Goal: Task Accomplishment & Management: Complete application form

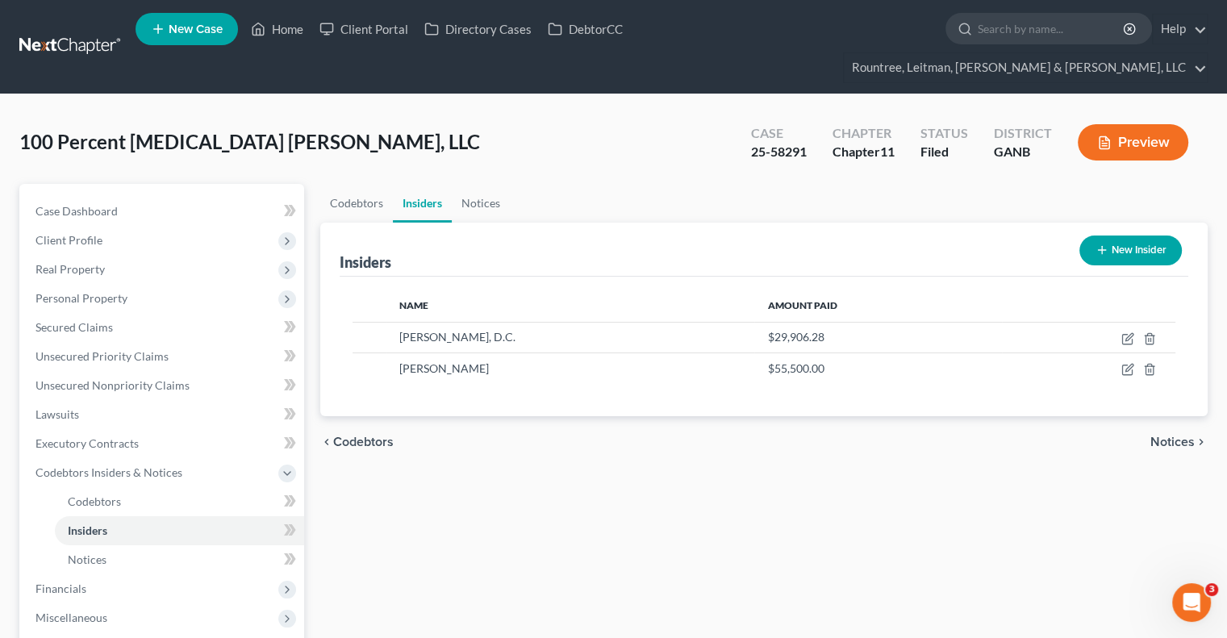
click at [1125, 235] on button "New Insider" at bounding box center [1130, 250] width 102 height 30
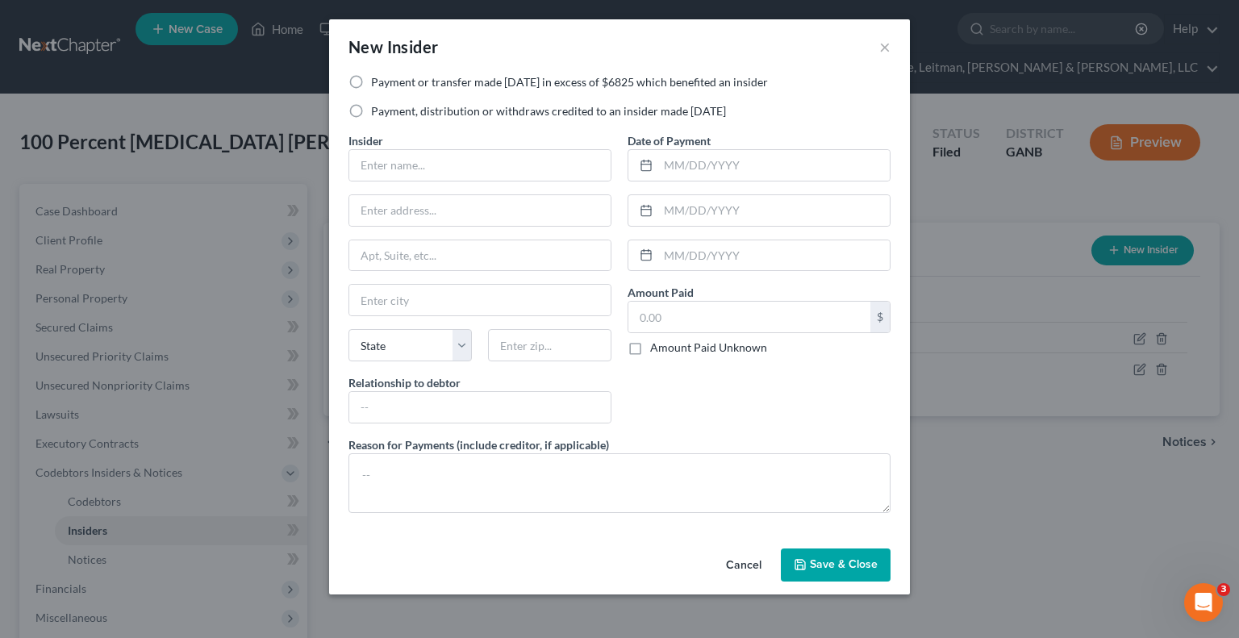
click at [371, 77] on label "Payment or transfer made within 1 year in excess of $6825 which benefited an in…" at bounding box center [569, 82] width 397 height 16
click at [377, 77] on input "Payment or transfer made within 1 year in excess of $6825 which benefited an in…" at bounding box center [382, 79] width 10 height 10
radio input "true"
click at [543, 158] on input "text" at bounding box center [479, 165] width 261 height 31
type input "Jamie Foster, D.C."
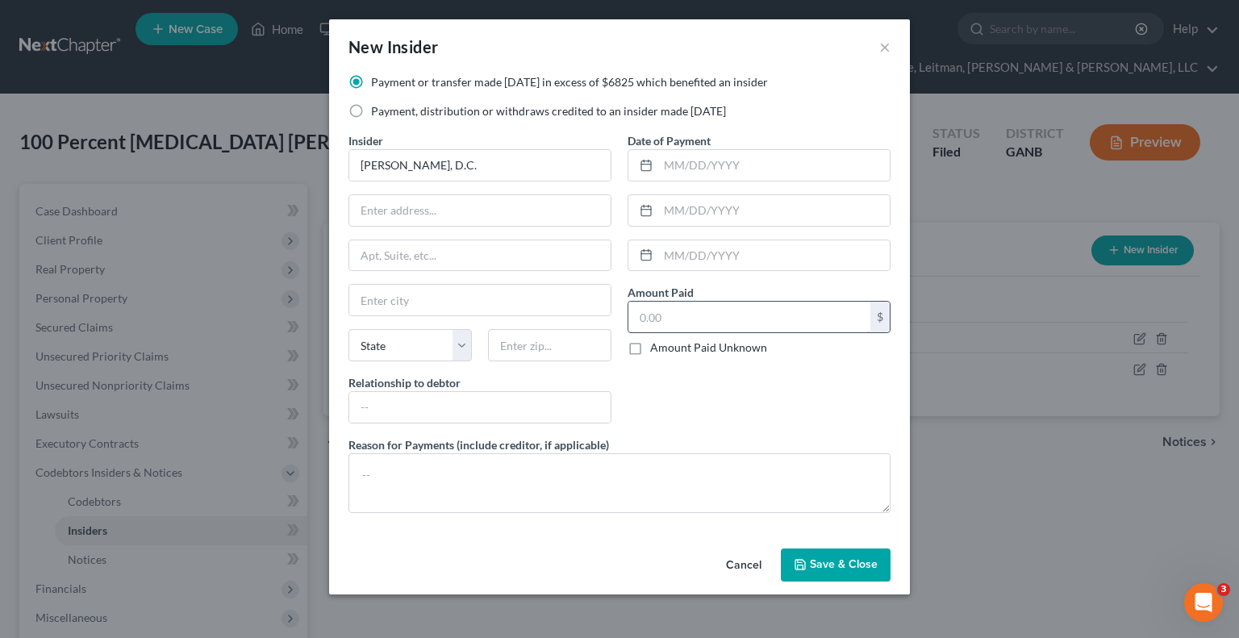
click at [713, 322] on input "text" at bounding box center [749, 317] width 242 height 31
type input "25,124.01"
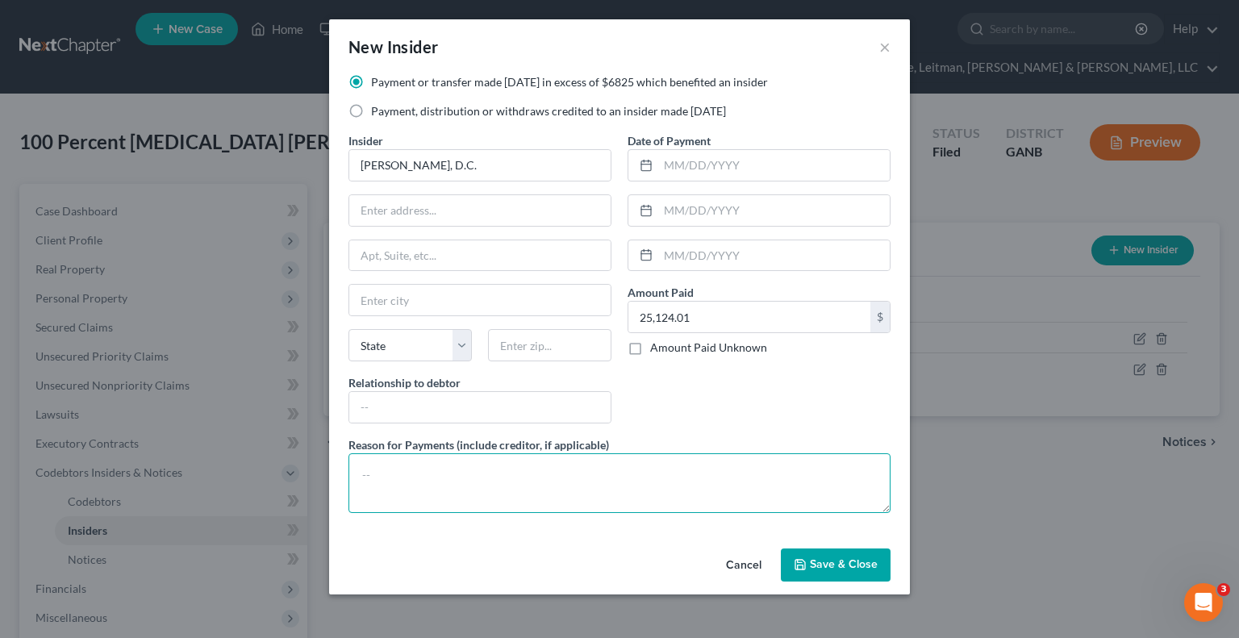
click at [432, 471] on textarea at bounding box center [619, 483] width 542 height 60
type textarea "See SOFA 4 Attachment"
click at [822, 564] on span "Save & Close" at bounding box center [844, 565] width 68 height 14
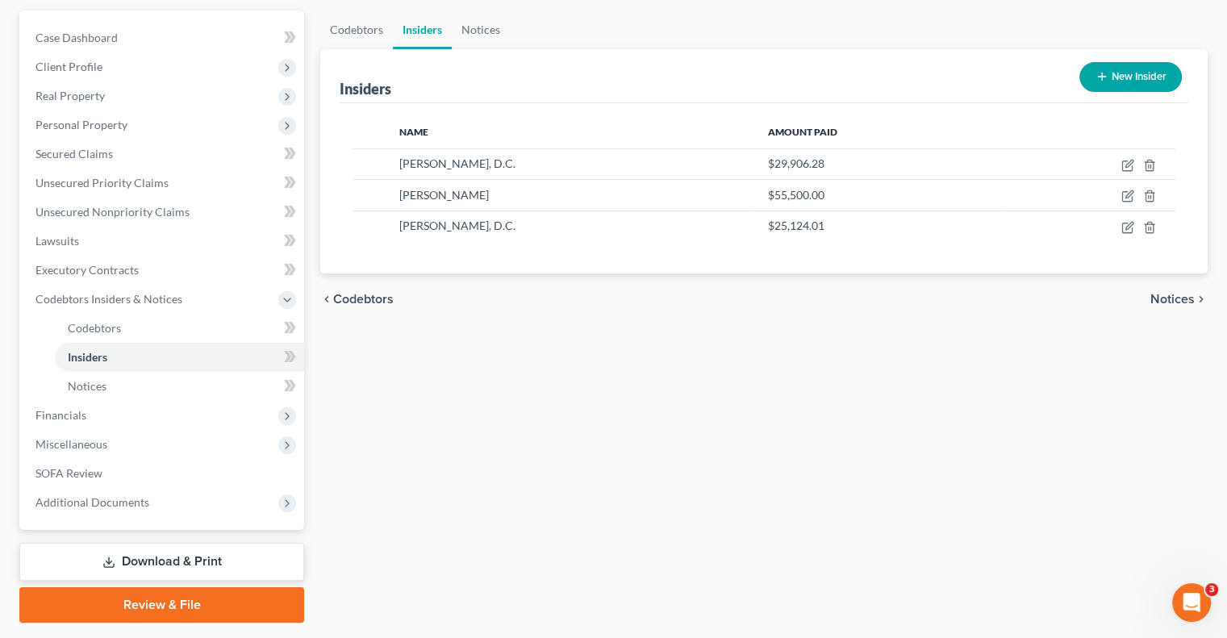
scroll to position [189, 0]
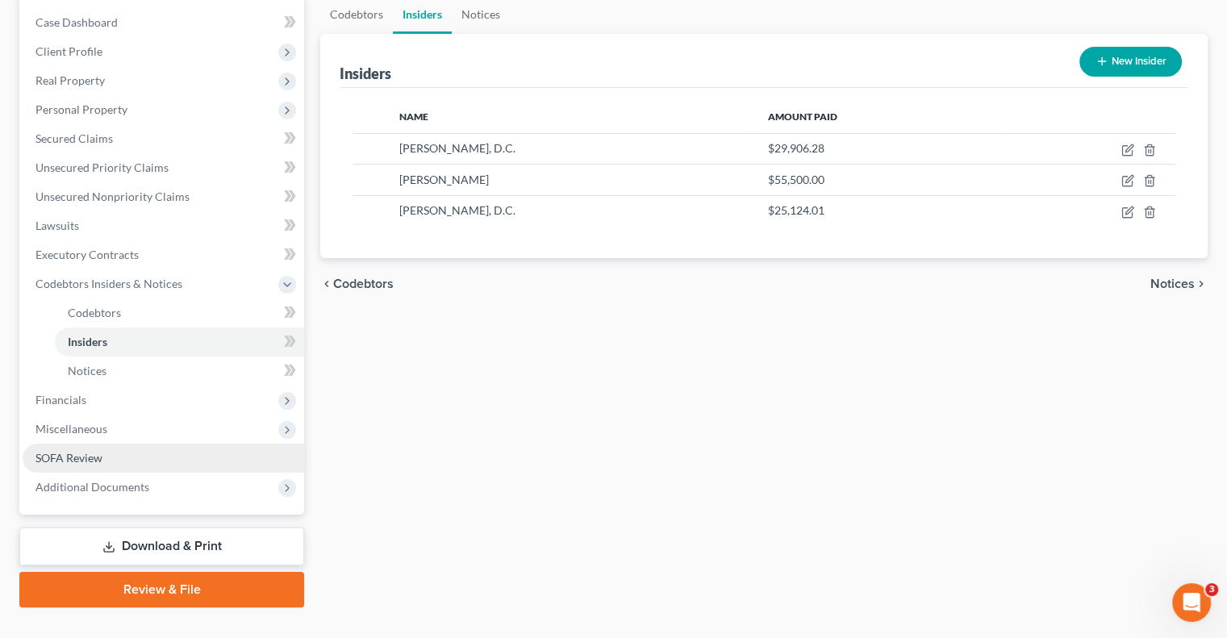
click at [106, 444] on link "SOFA Review" at bounding box center [163, 458] width 281 height 29
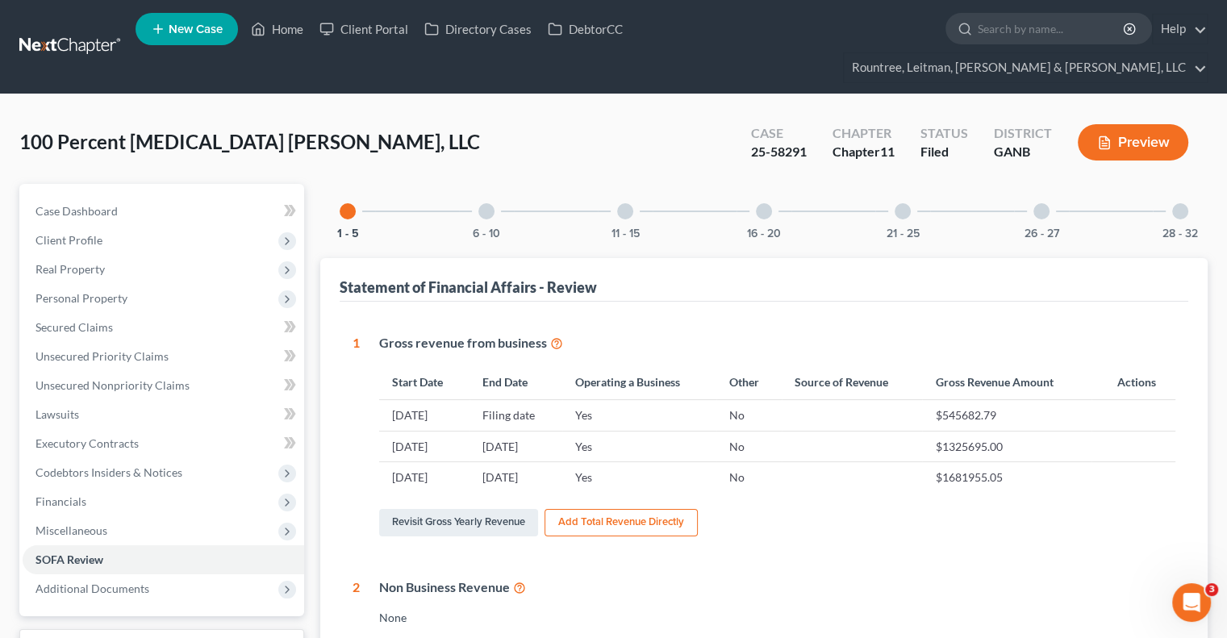
click at [1172, 203] on div at bounding box center [1180, 211] width 16 height 16
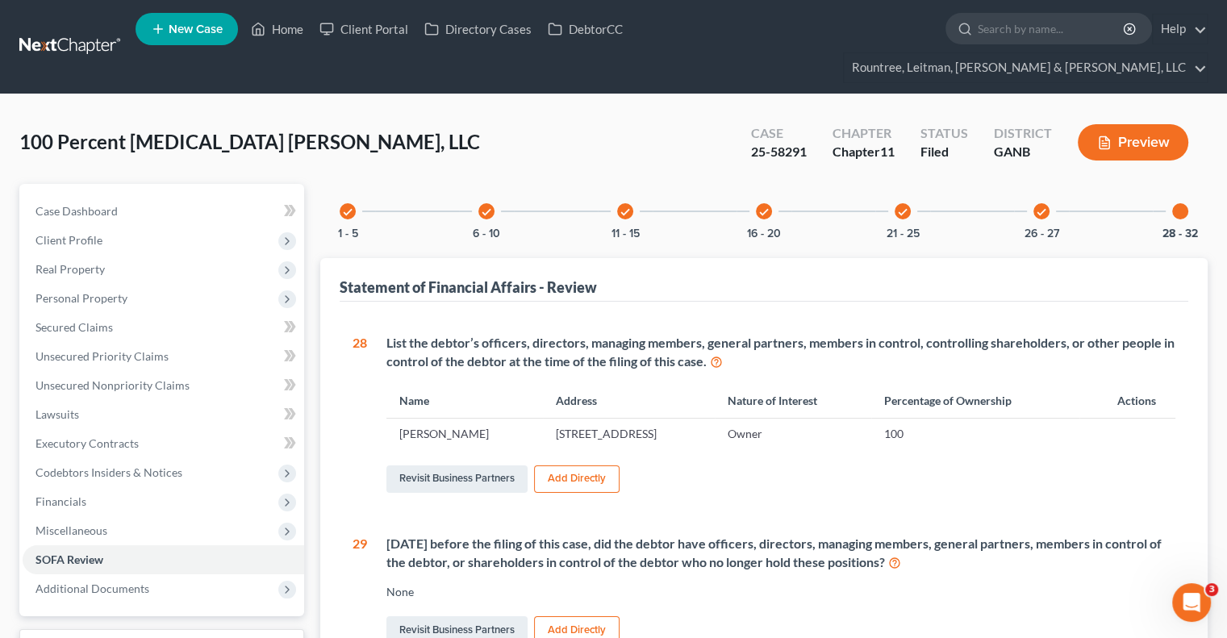
click at [619, 206] on icon "check" at bounding box center [624, 211] width 11 height 11
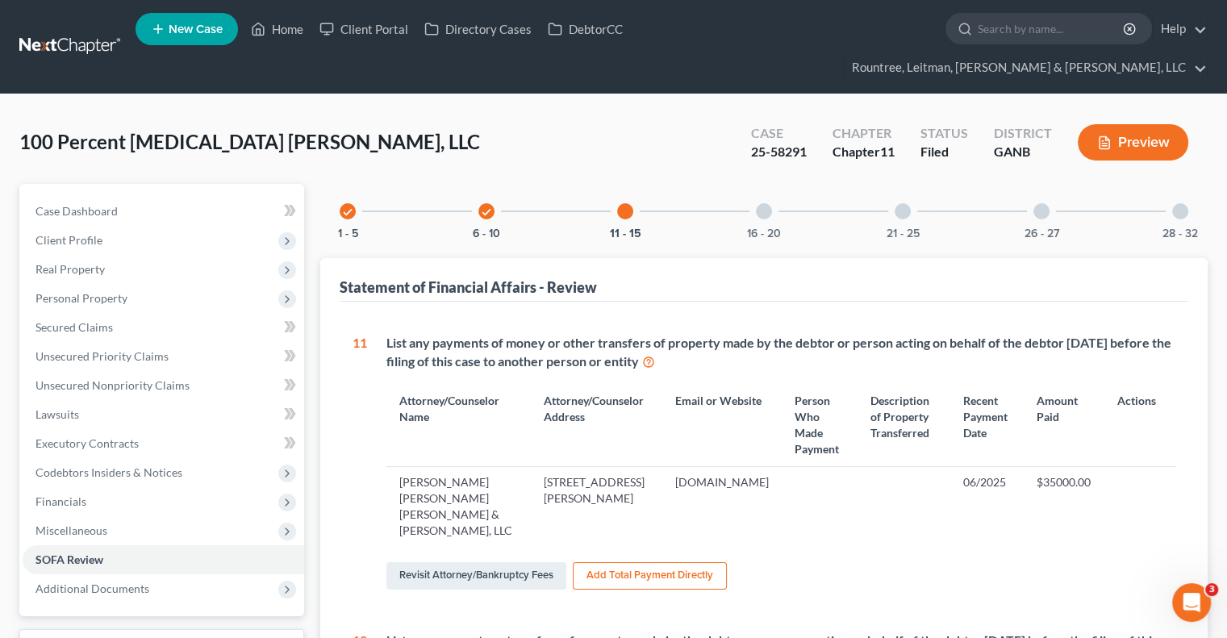
click at [761, 203] on div at bounding box center [764, 211] width 16 height 16
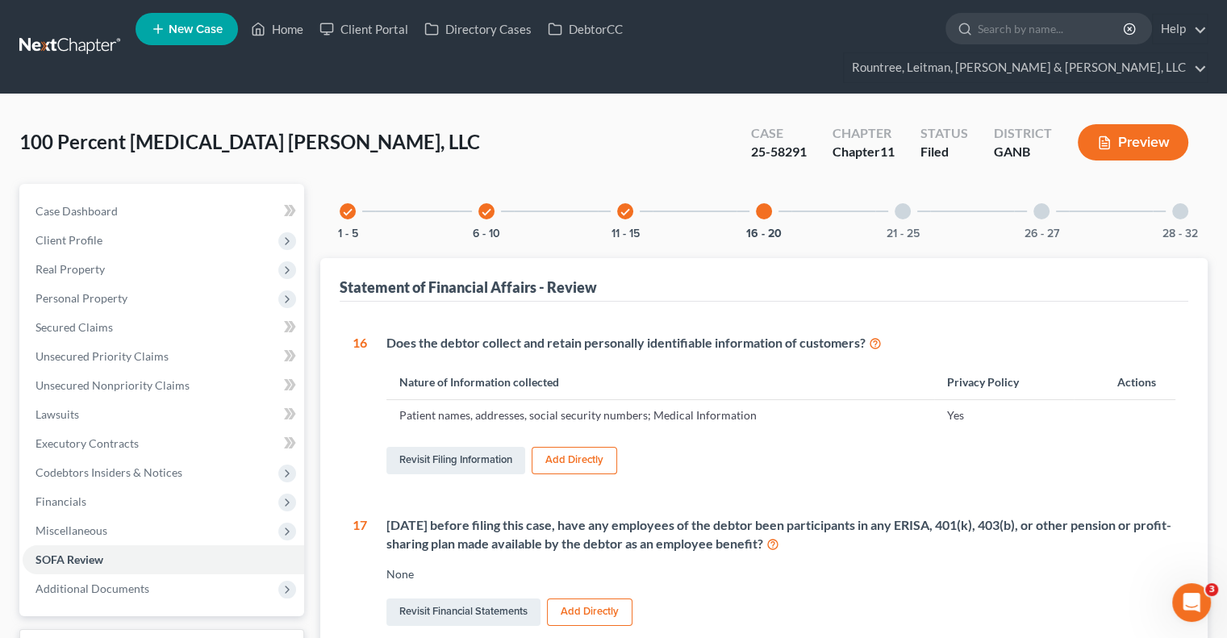
click at [894, 189] on div "21 - 25" at bounding box center [902, 211] width 55 height 55
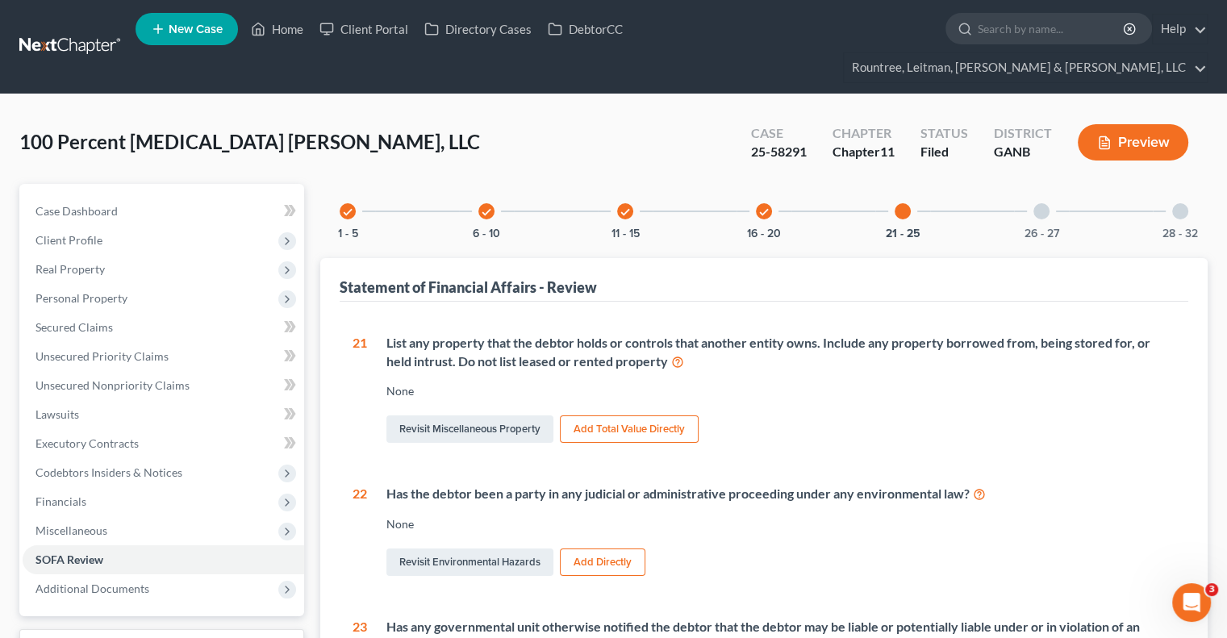
click at [490, 203] on div "check" at bounding box center [486, 211] width 16 height 16
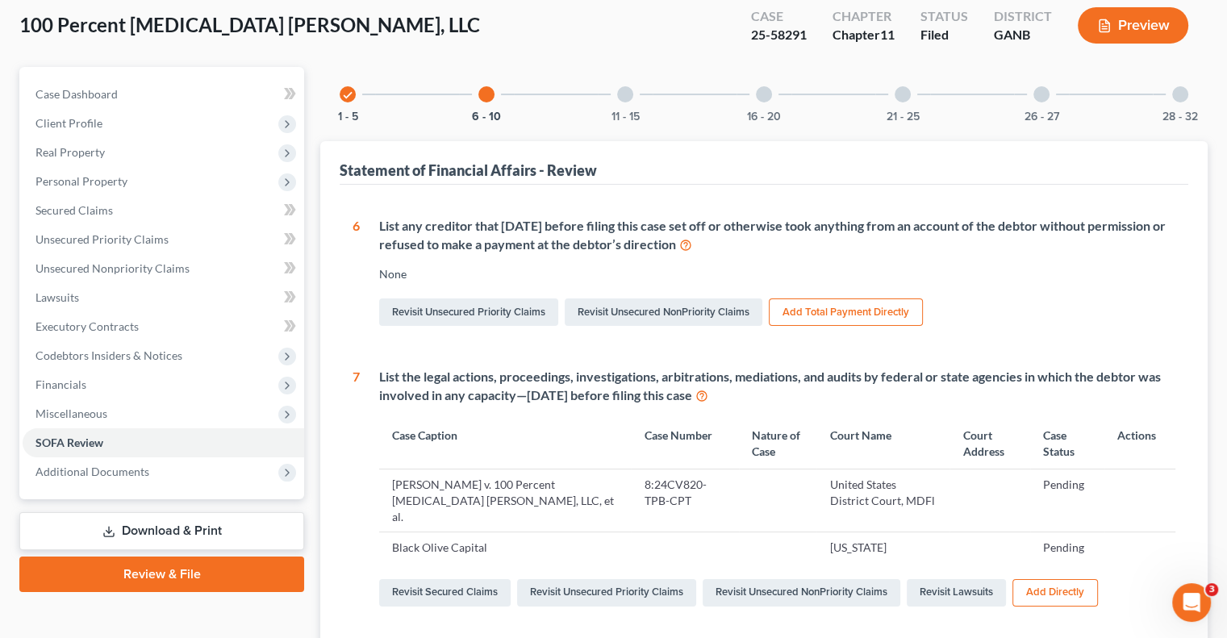
scroll to position [176, 0]
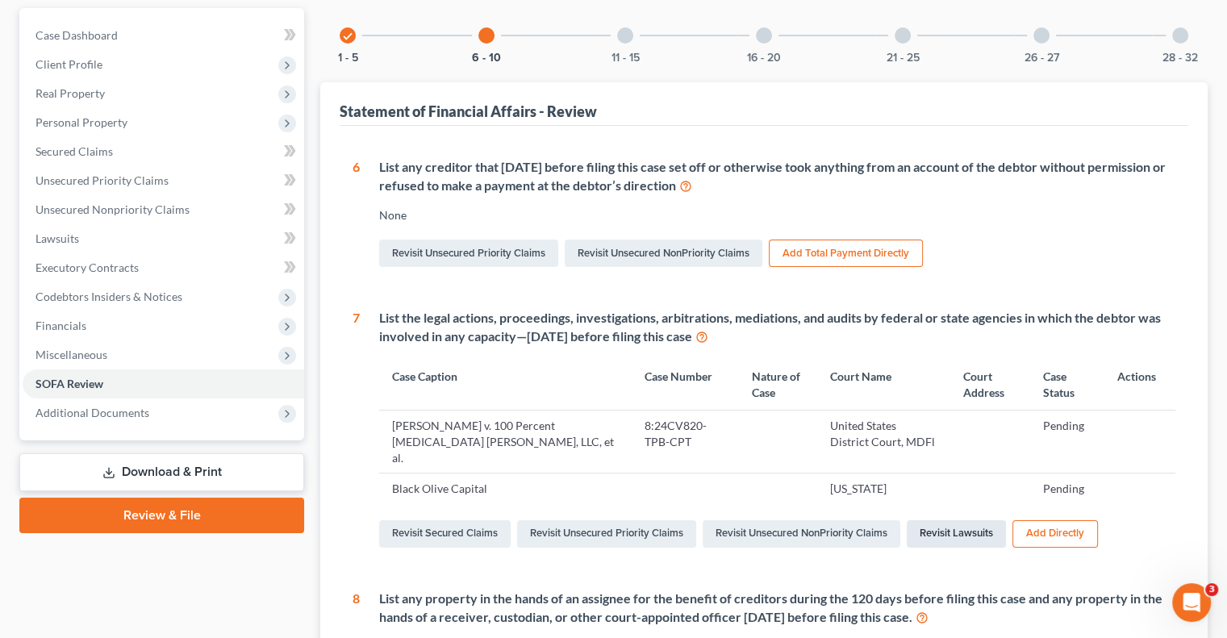
click at [968, 520] on link "Revisit Lawsuits" at bounding box center [955, 533] width 99 height 27
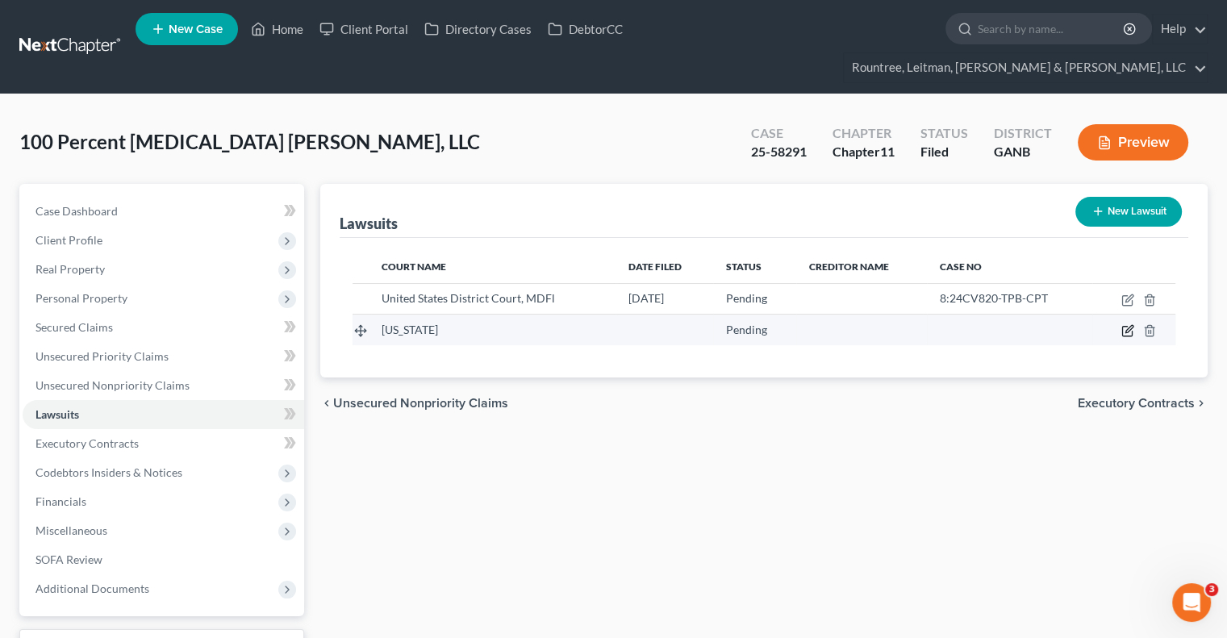
click at [1128, 326] on icon "button" at bounding box center [1128, 329] width 7 height 7
select select "0"
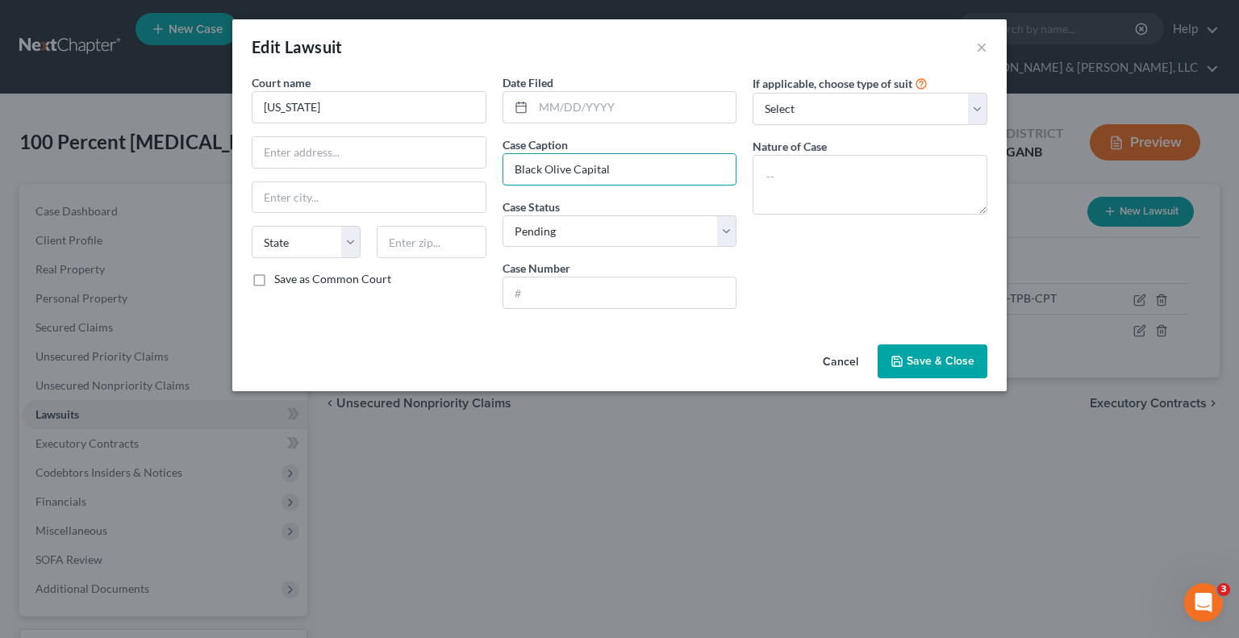
drag, startPoint x: 635, startPoint y: 164, endPoint x: 250, endPoint y: 219, distance: 389.4
click at [250, 219] on div "Court name * New York State AL AK AR AZ CA CO CT DE DC FL GA GU HI ID IL IN IA …" at bounding box center [620, 198] width 752 height 248
click at [635, 165] on input "Black Olive Capital" at bounding box center [619, 169] width 233 height 31
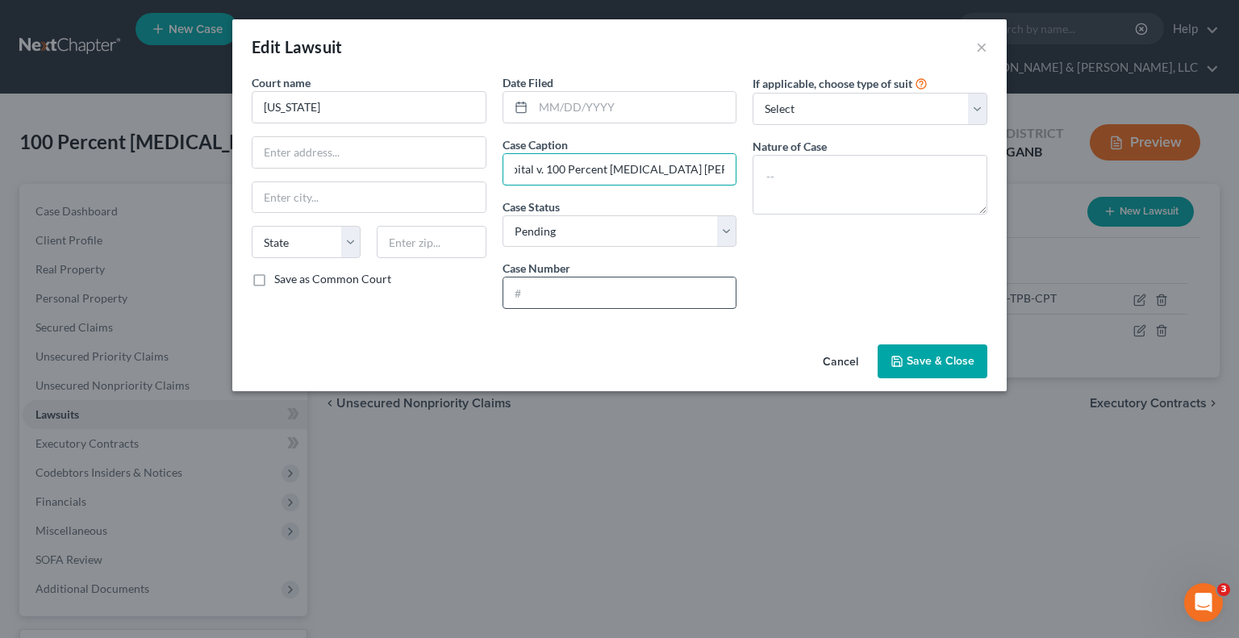
type input "Black Olive Capital v. 100 Percent Chiropractic Foster, LLC"
click at [562, 293] on input "text" at bounding box center [619, 292] width 233 height 31
paste input "C15CV24001017"
type input "C15CV24001017"
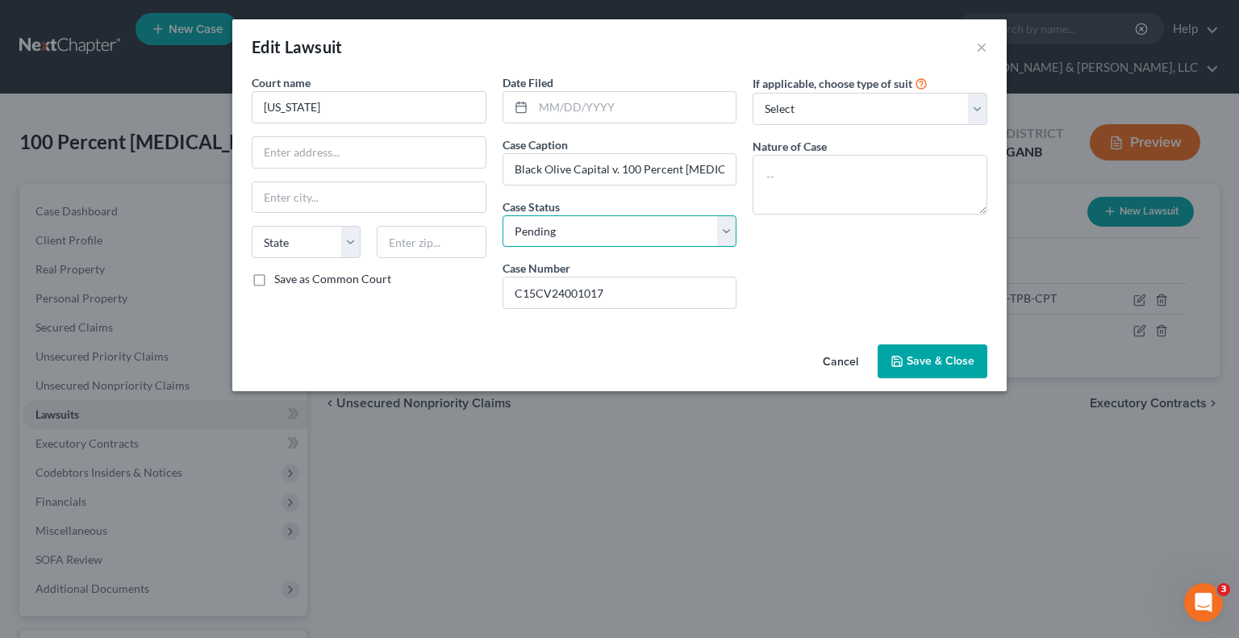
click at [614, 228] on select "Select Pending On Appeal Concluded" at bounding box center [619, 231] width 235 height 32
select select "2"
click at [502, 215] on select "Select Pending On Appeal Concluded" at bounding box center [619, 231] width 235 height 32
click at [862, 167] on textarea at bounding box center [869, 185] width 235 height 60
type textarea "Contract"
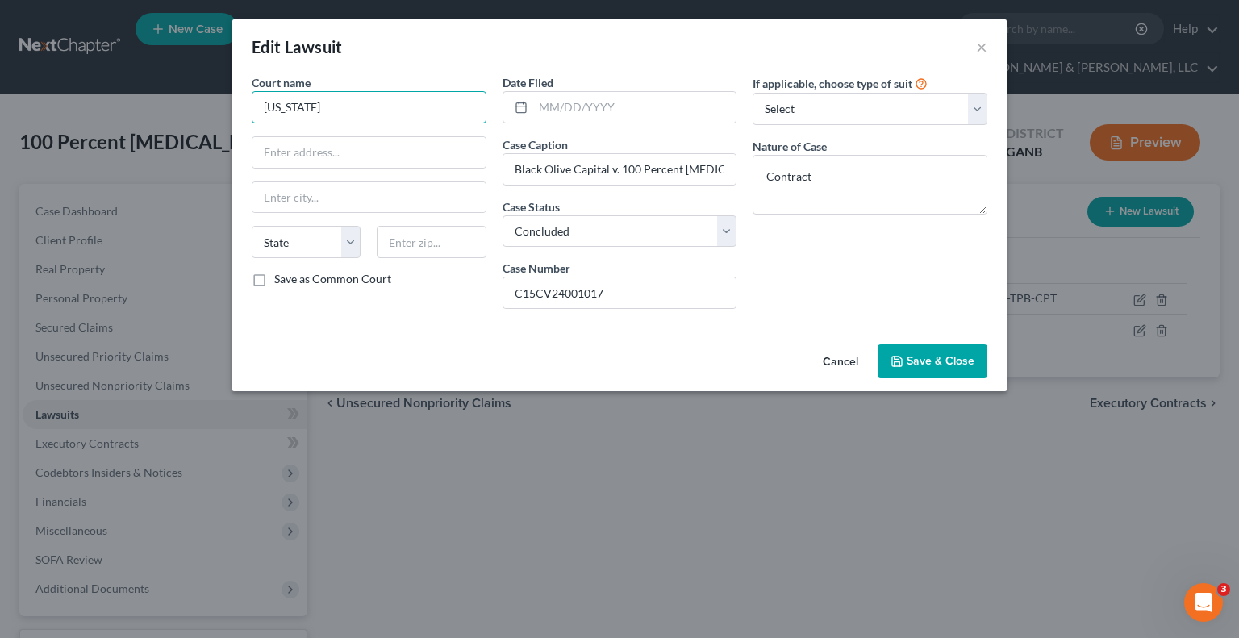
click at [339, 109] on input "New York" at bounding box center [369, 107] width 235 height 32
type input "N"
type input "Maryland"
click at [954, 364] on span "Save & Close" at bounding box center [940, 361] width 68 height 14
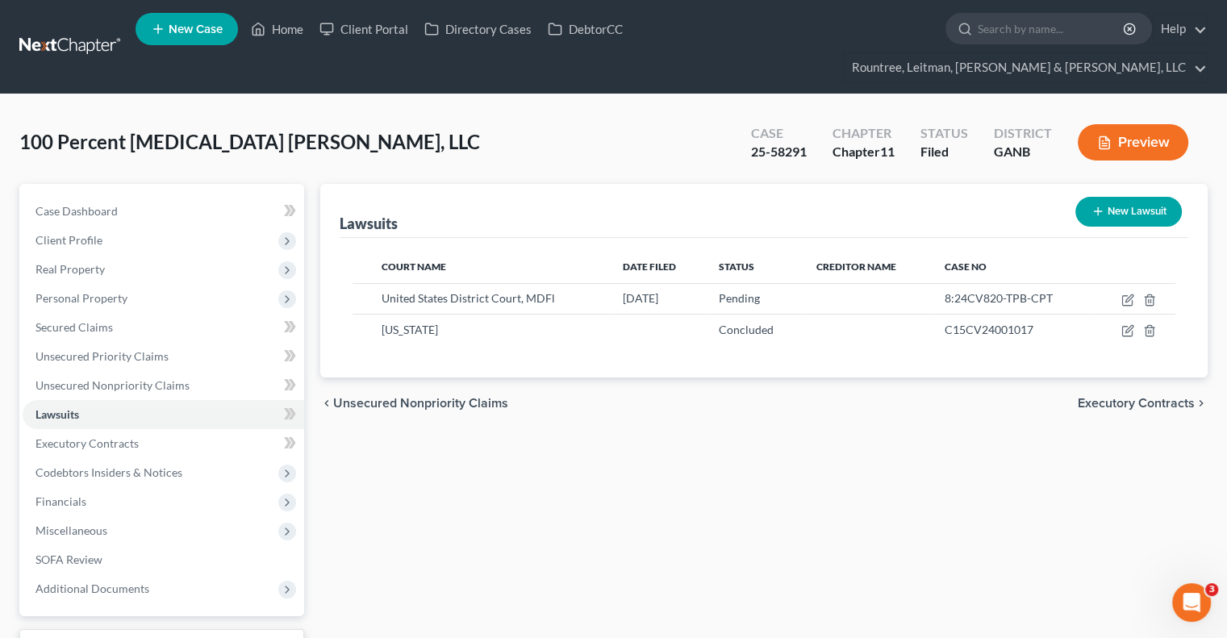
click at [1141, 197] on button "New Lawsuit" at bounding box center [1128, 212] width 106 height 30
select select "0"
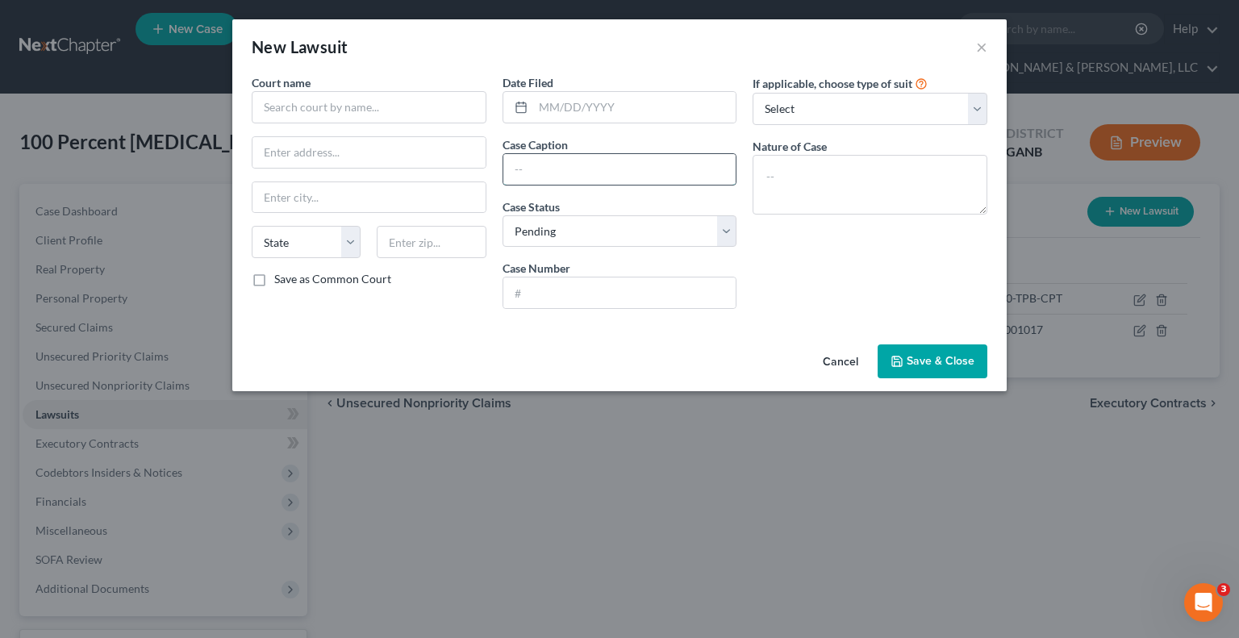
click at [597, 167] on input "text" at bounding box center [619, 169] width 233 height 31
paste input "24GC07192, American Express National Bank v. 100 Percent Chiropractic Foster, L…"
drag, startPoint x: 510, startPoint y: 165, endPoint x: 574, endPoint y: 173, distance: 64.3
click at [574, 173] on input "24GC07192, American Express National Bank v. 100 Percent Chiropractic Foster, L…" at bounding box center [619, 169] width 233 height 31
type input "24GC07192, American Express National Bank v. 100 Percent Chiropractic Foster, L…"
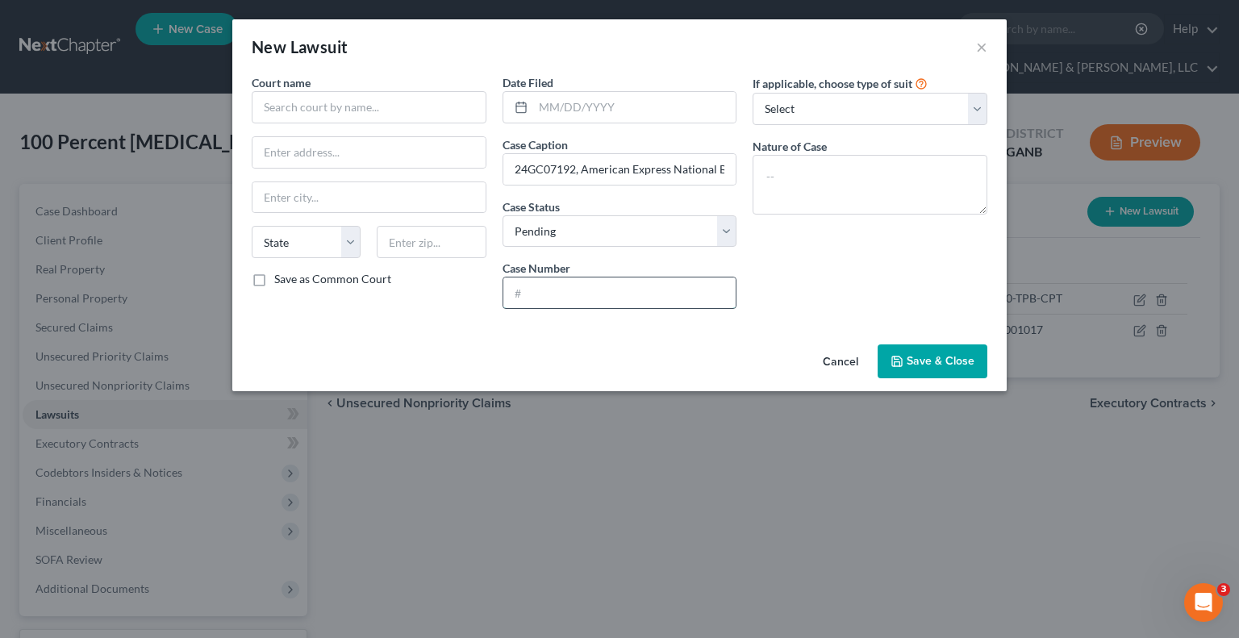
click at [544, 293] on input "text" at bounding box center [619, 292] width 233 height 31
paste input "24GC07192"
type input "24GC07192"
click at [581, 166] on input "24GC07192, American Express National Bank v. 100 Percent Chiropractic Foster, L…" at bounding box center [619, 169] width 233 height 31
type input "American Express National Bank v. 100 Percent Chiropractic Foster, LLC AKA 100 …"
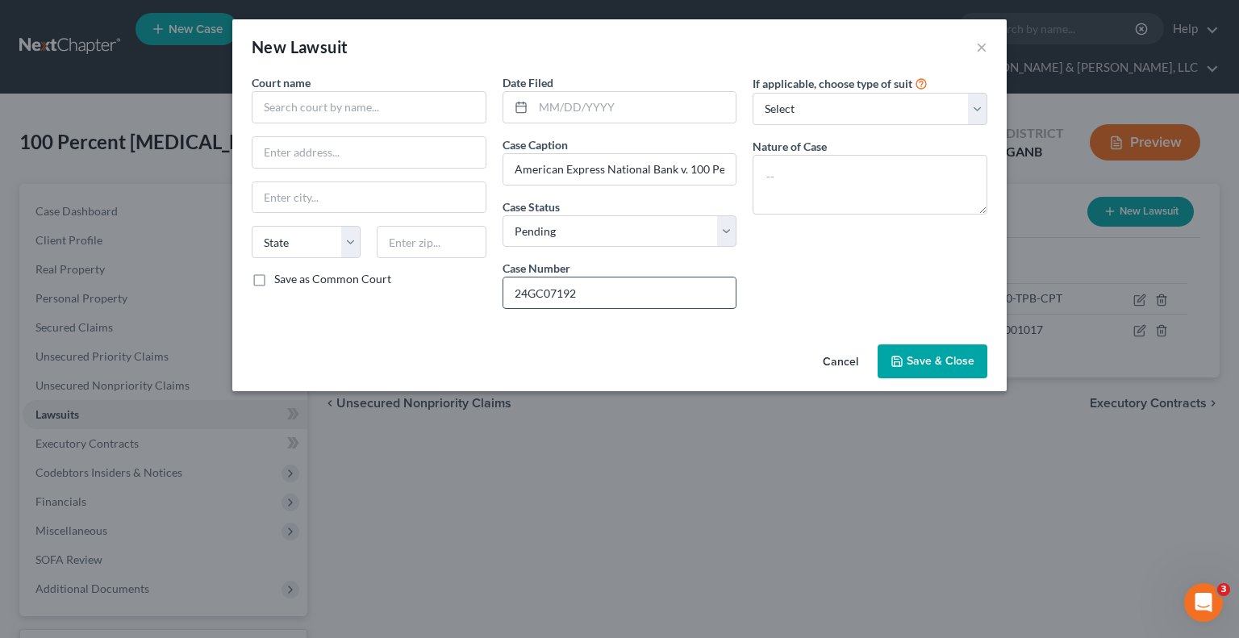
drag, startPoint x: 512, startPoint y: 286, endPoint x: 594, endPoint y: 304, distance: 83.4
click at [594, 304] on input "24GC07192" at bounding box center [619, 292] width 233 height 31
click at [923, 357] on span "Save & Close" at bounding box center [940, 361] width 68 height 14
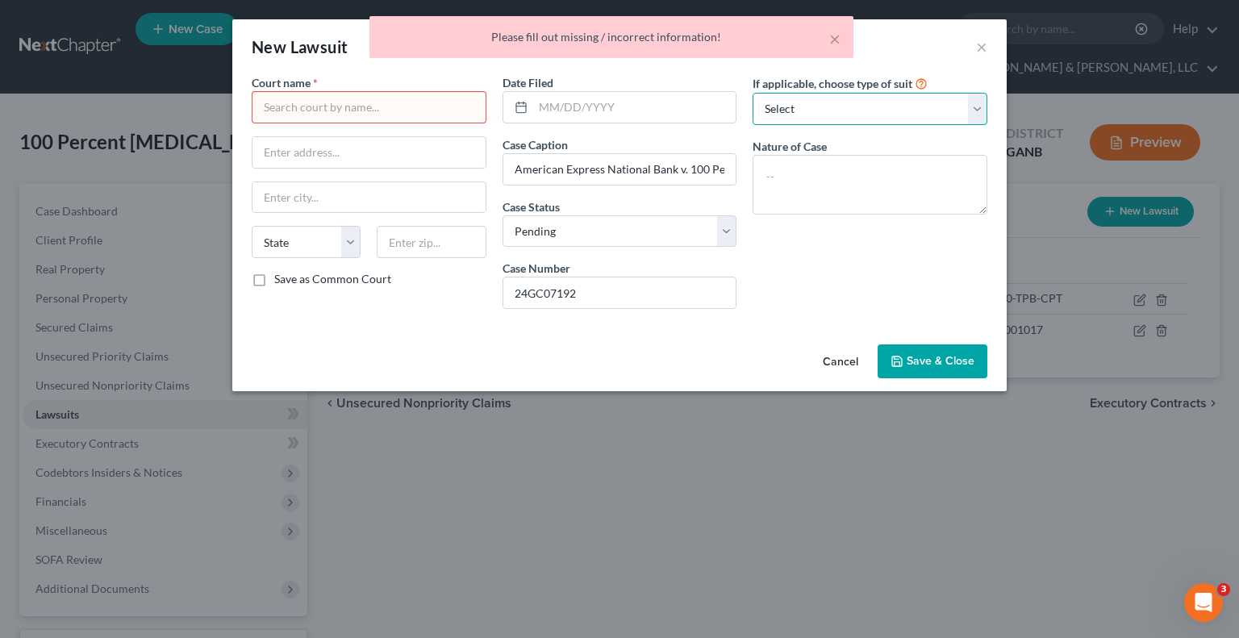
click at [848, 110] on select "Select Repossession Foreclosure Returns Other" at bounding box center [869, 109] width 235 height 32
select select "3"
click at [752, 93] on select "Select Repossession Foreclosure Returns Other" at bounding box center [869, 109] width 235 height 32
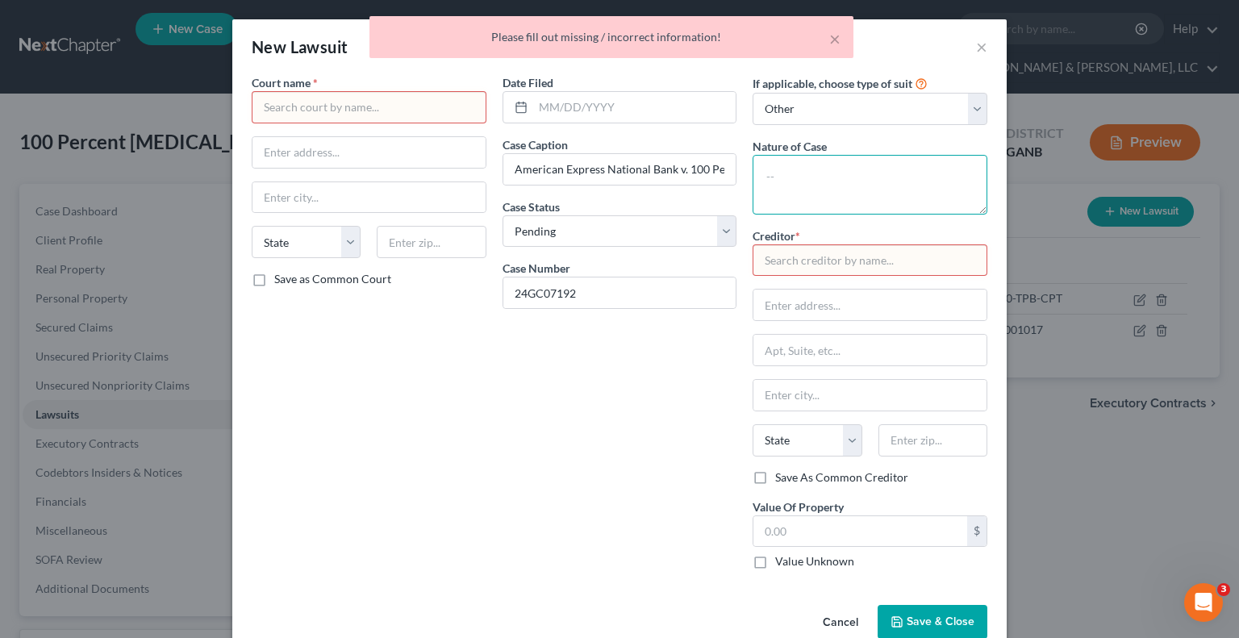
click at [848, 184] on textarea at bounding box center [869, 185] width 235 height 60
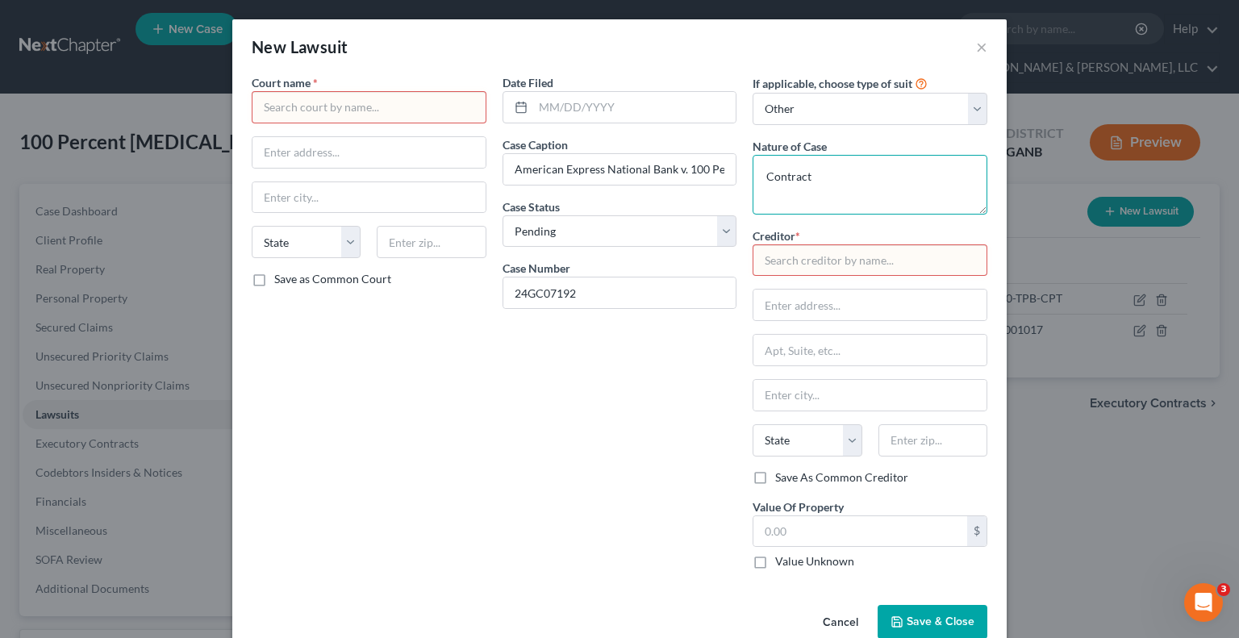
type textarea "Contract"
click at [803, 256] on input "text" at bounding box center [869, 260] width 235 height 32
click at [846, 260] on input "text" at bounding box center [869, 260] width 235 height 32
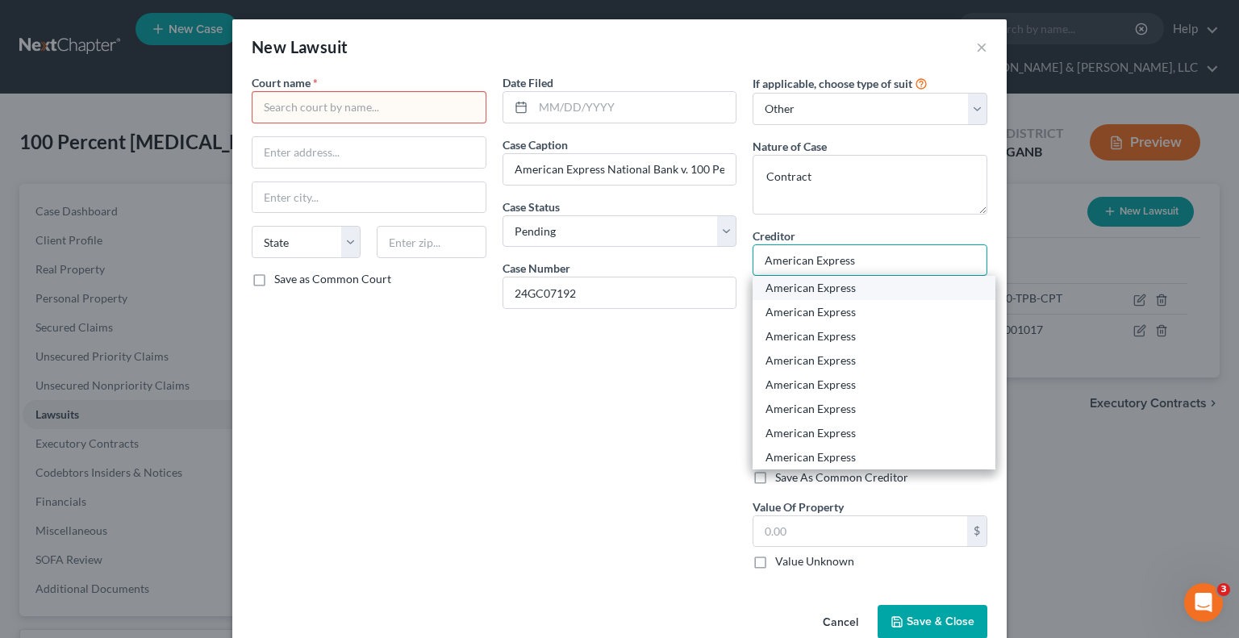
type input "American Express"
click at [834, 286] on div "American Express" at bounding box center [873, 288] width 217 height 16
type input "P.O. Box 981537"
type input "El Paso"
select select "45"
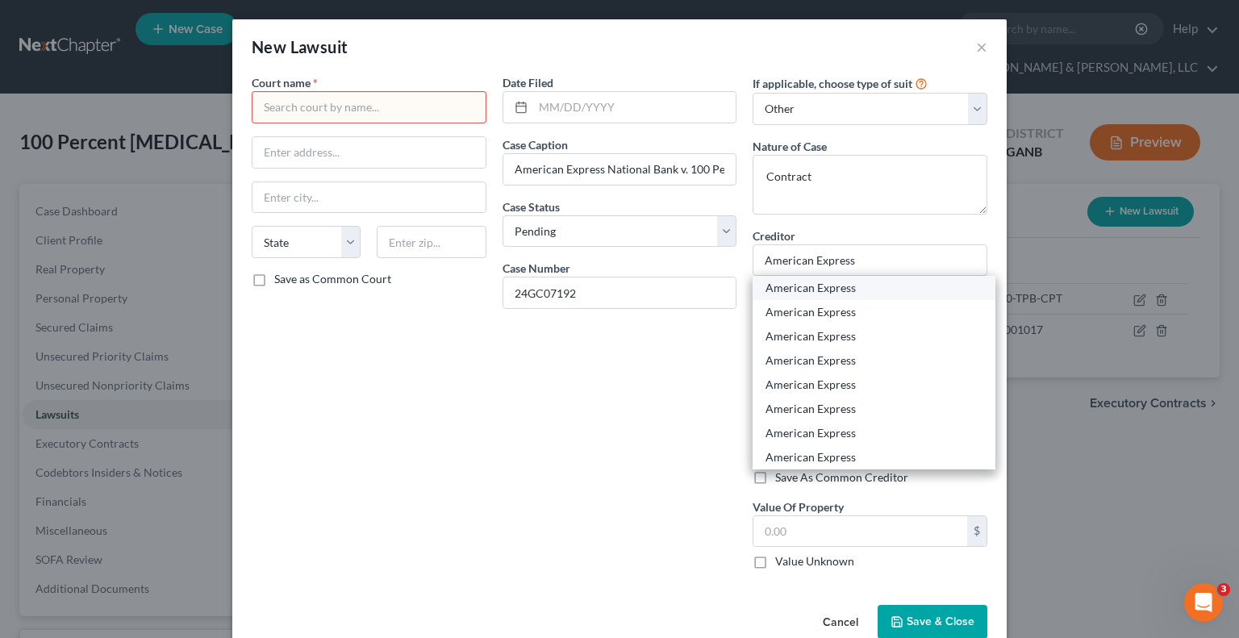
type input "79910"
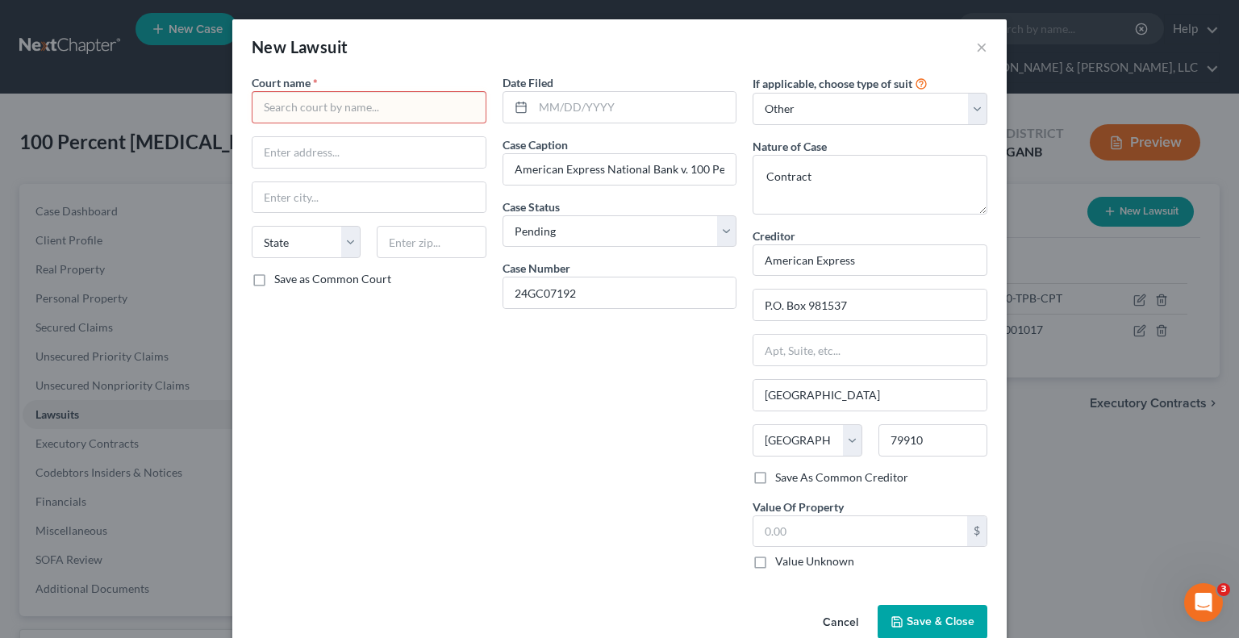
click at [916, 619] on span "Save & Close" at bounding box center [940, 621] width 68 height 14
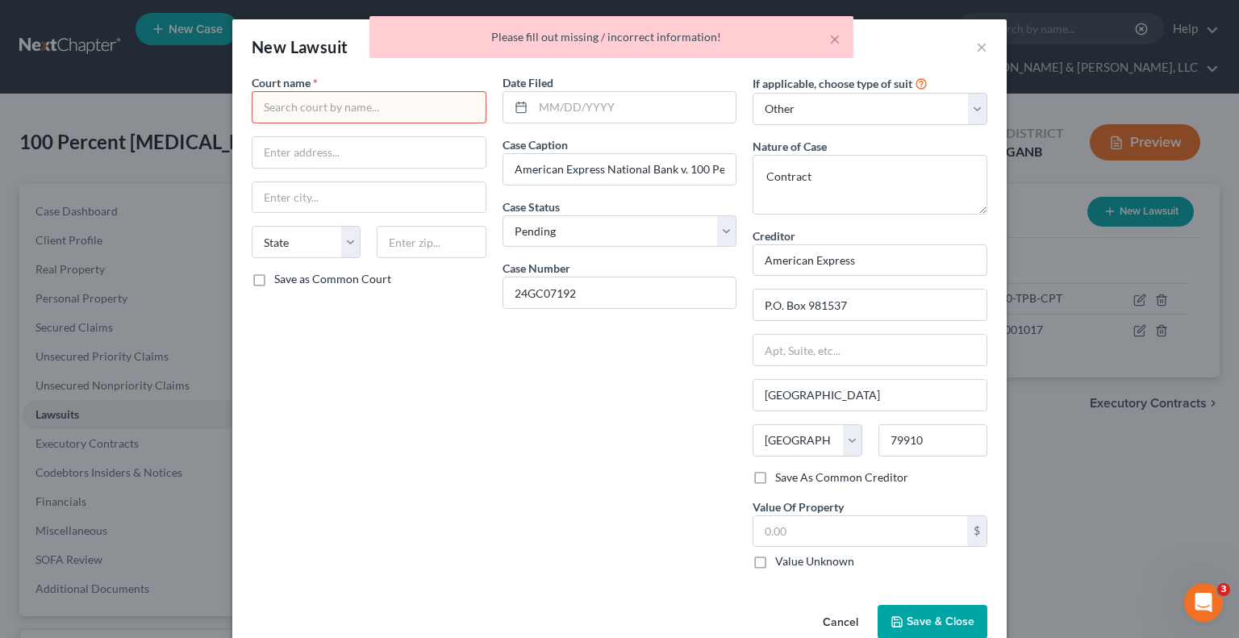
click at [394, 91] on input "text" at bounding box center [369, 107] width 235 height 32
click at [391, 112] on input "text" at bounding box center [369, 107] width 235 height 32
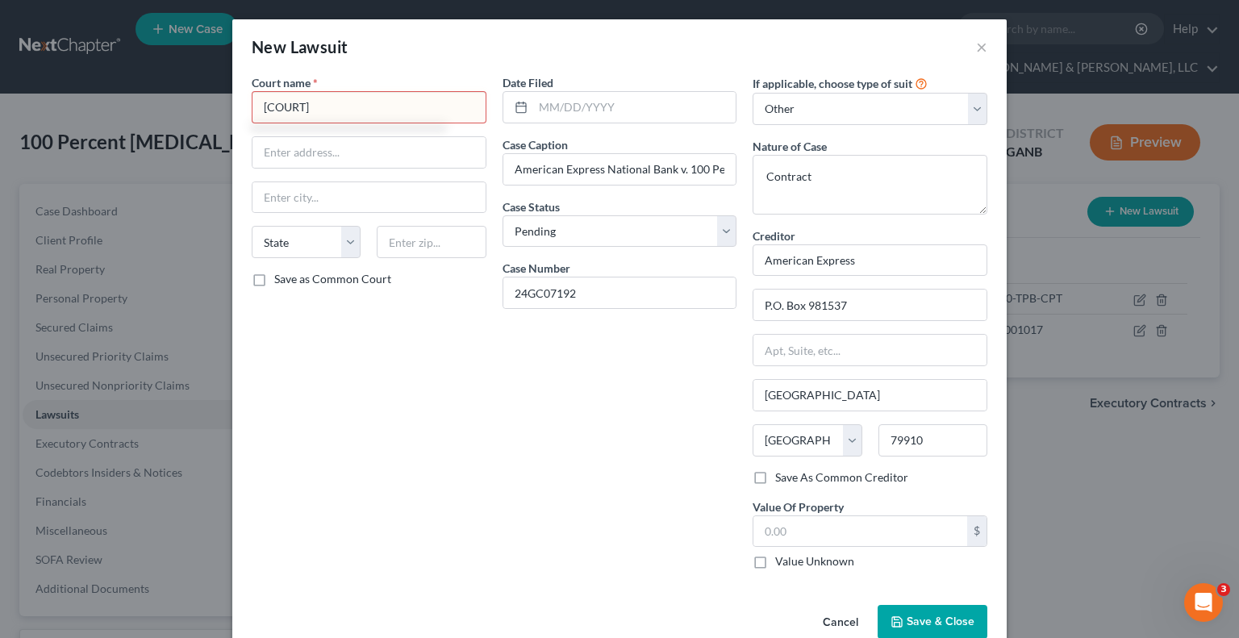
type input "[COURT]"
click at [906, 615] on span "Save & Close" at bounding box center [940, 621] width 68 height 14
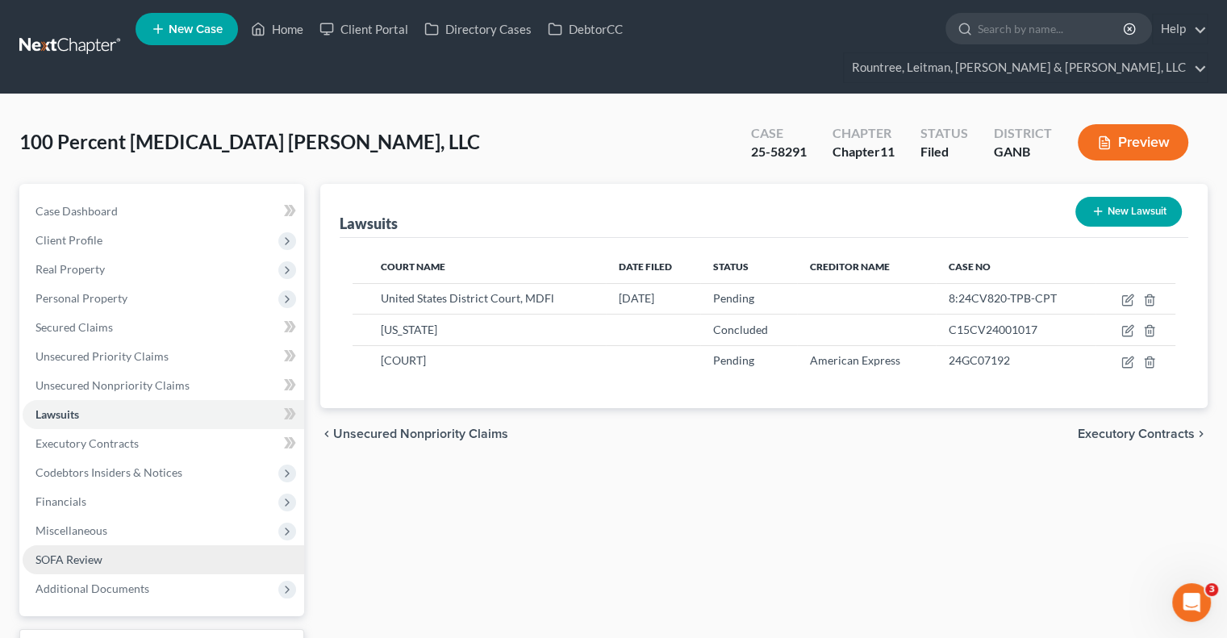
click at [86, 552] on span "SOFA Review" at bounding box center [68, 559] width 67 height 14
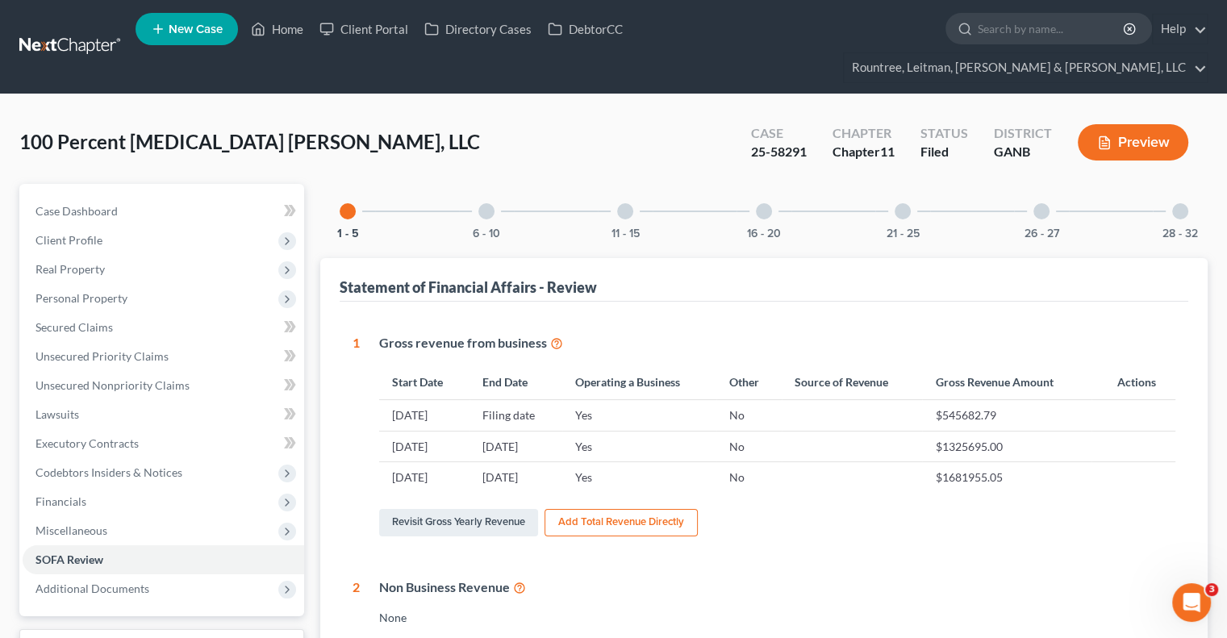
click at [498, 186] on div "6 - 10" at bounding box center [486, 211] width 55 height 55
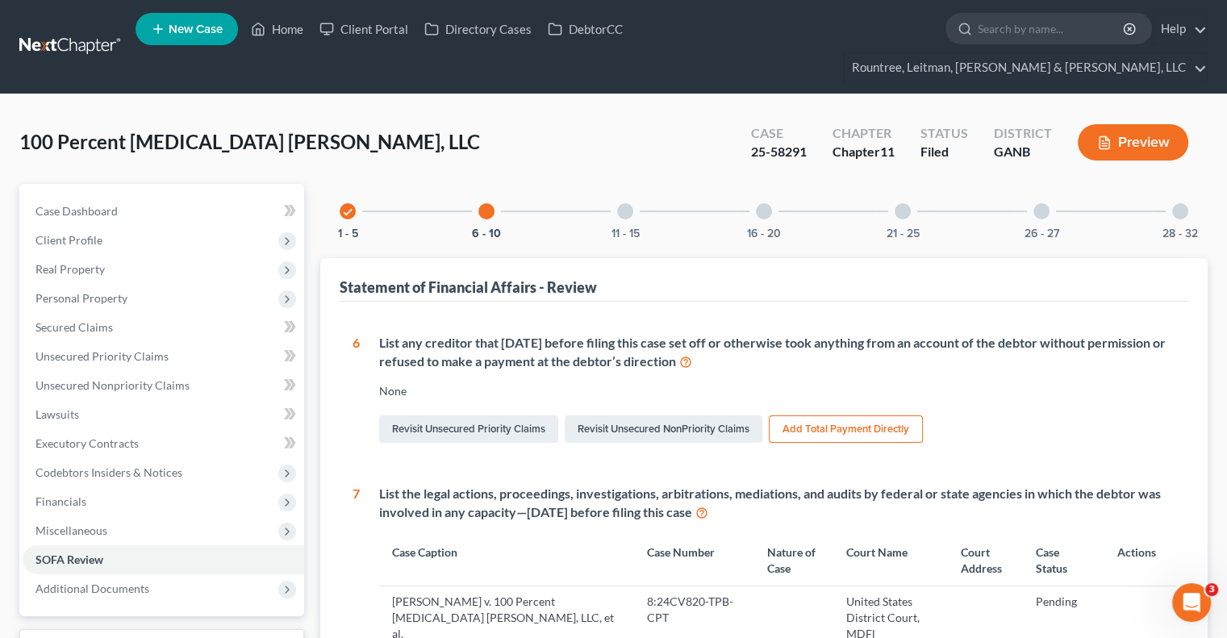
scroll to position [558, 0]
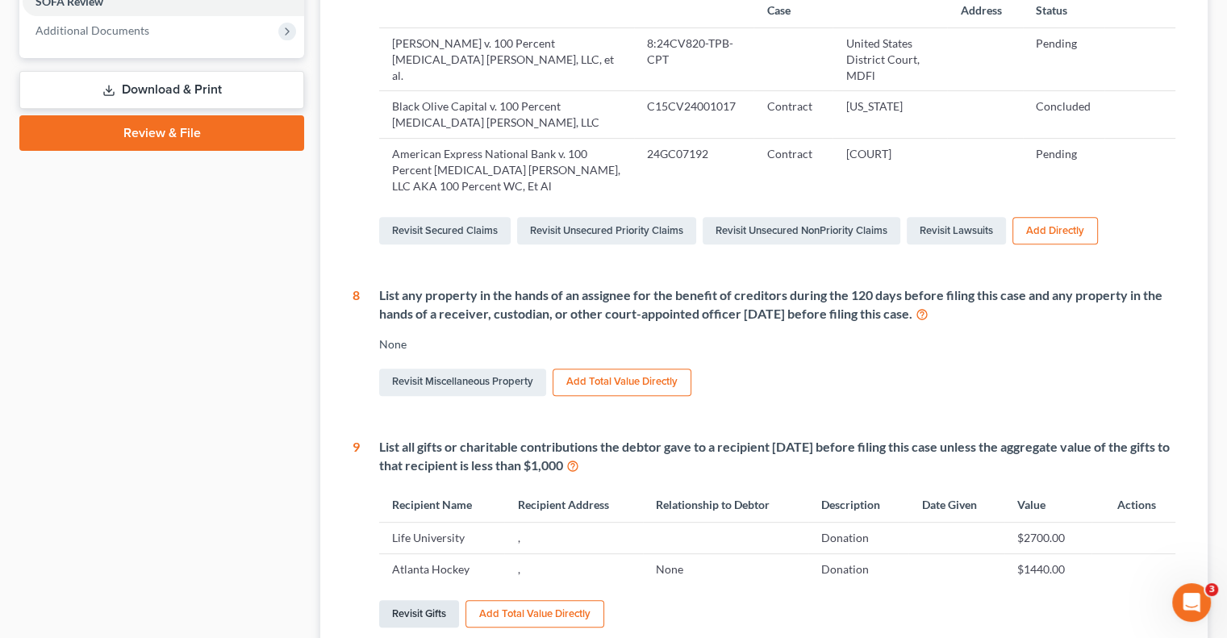
click at [404, 600] on link "Revisit Gifts" at bounding box center [419, 613] width 80 height 27
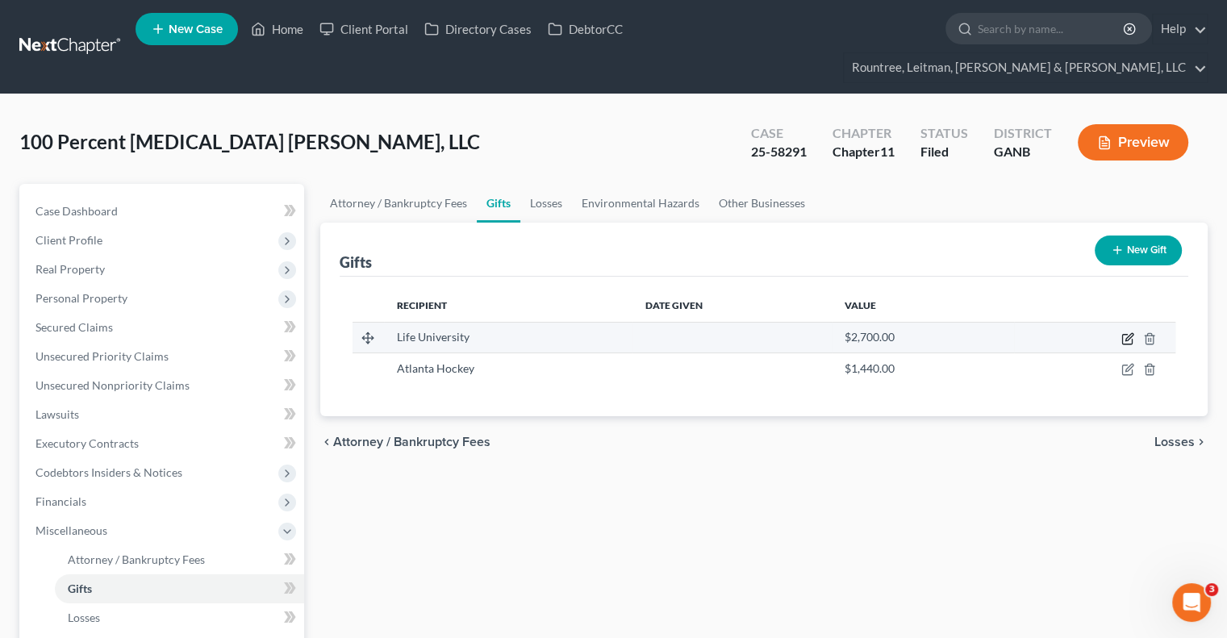
click at [1129, 332] on icon "button" at bounding box center [1127, 338] width 13 height 13
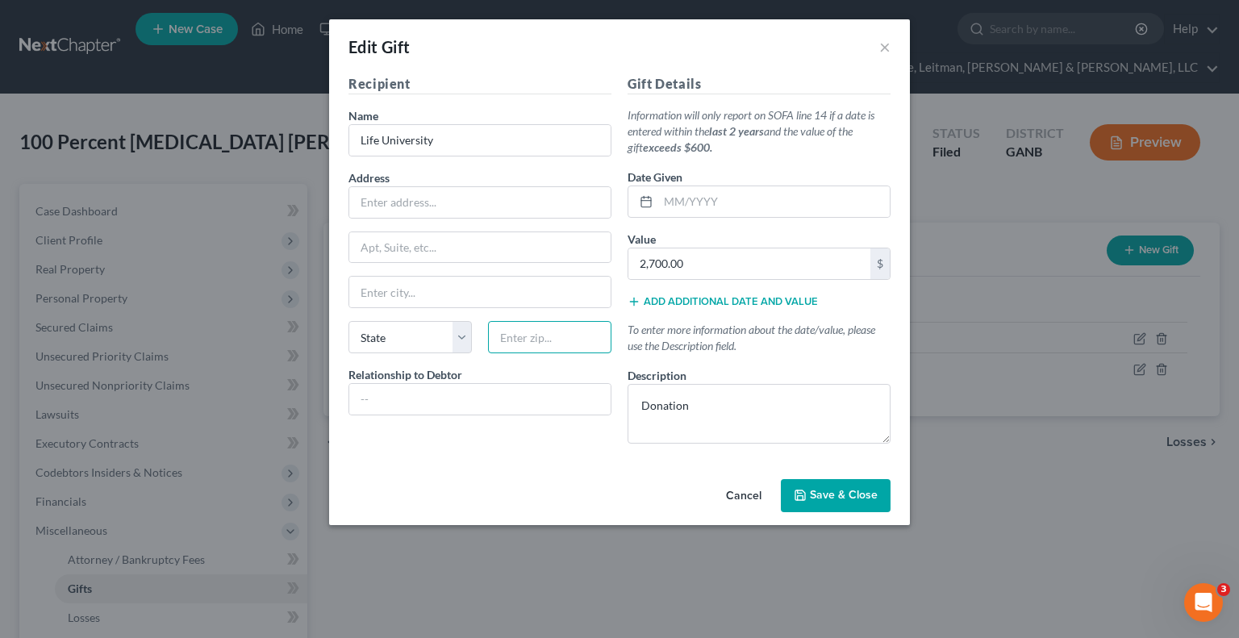
click at [540, 340] on input "text" at bounding box center [549, 337] width 123 height 32
type input "30060"
type input "Marietta"
select select "10"
click at [532, 193] on input "text" at bounding box center [479, 202] width 261 height 31
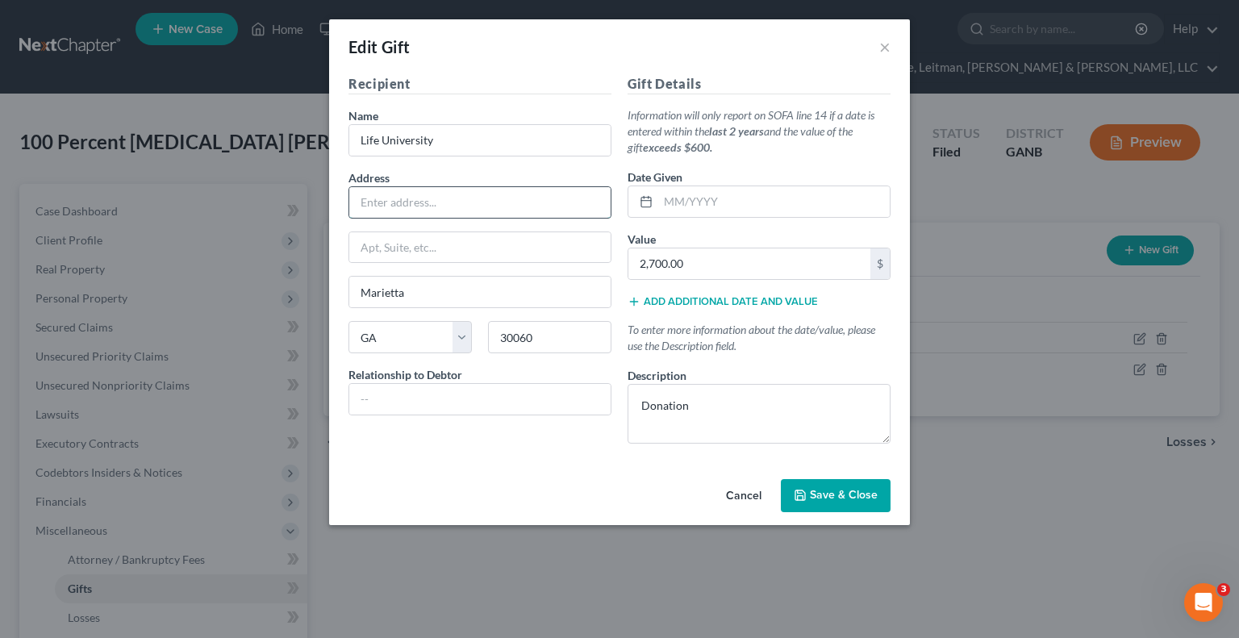
paste input "1269 Barclay Cir"
type input "1269 Barclay Cir"
click at [719, 206] on input "text" at bounding box center [773, 201] width 231 height 31
type input "0"
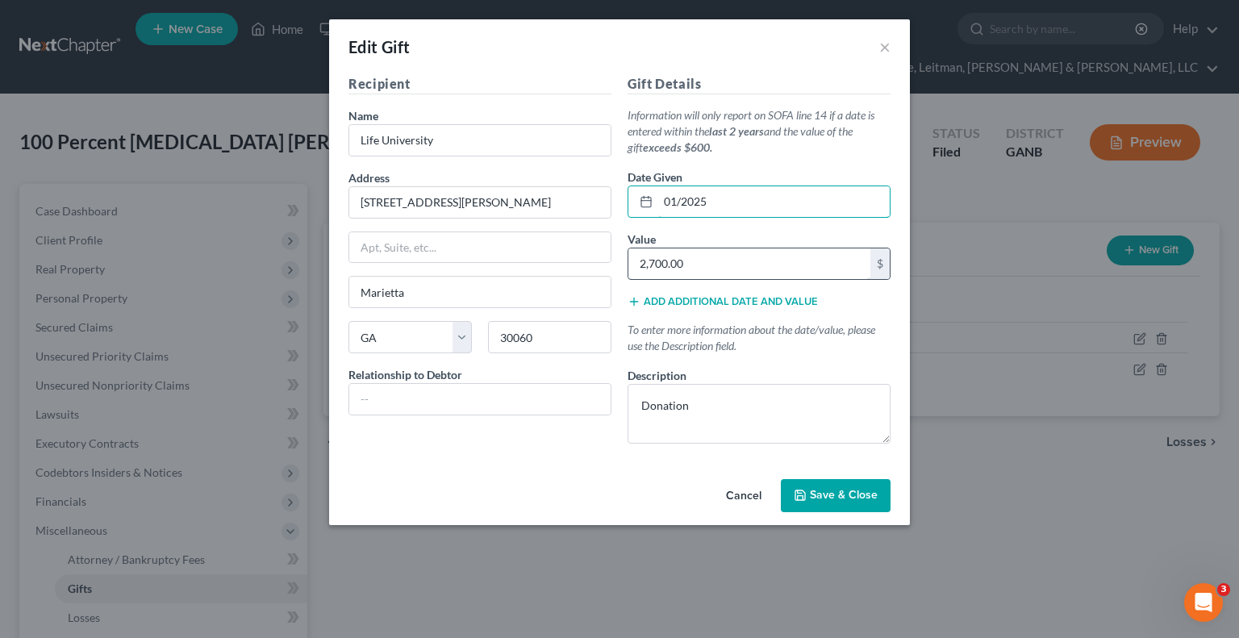
type input "01/2025"
click at [705, 260] on input "2,700.00" at bounding box center [749, 263] width 242 height 31
type input "900.00"
click at [714, 305] on button "Add additional date and value" at bounding box center [722, 301] width 190 height 13
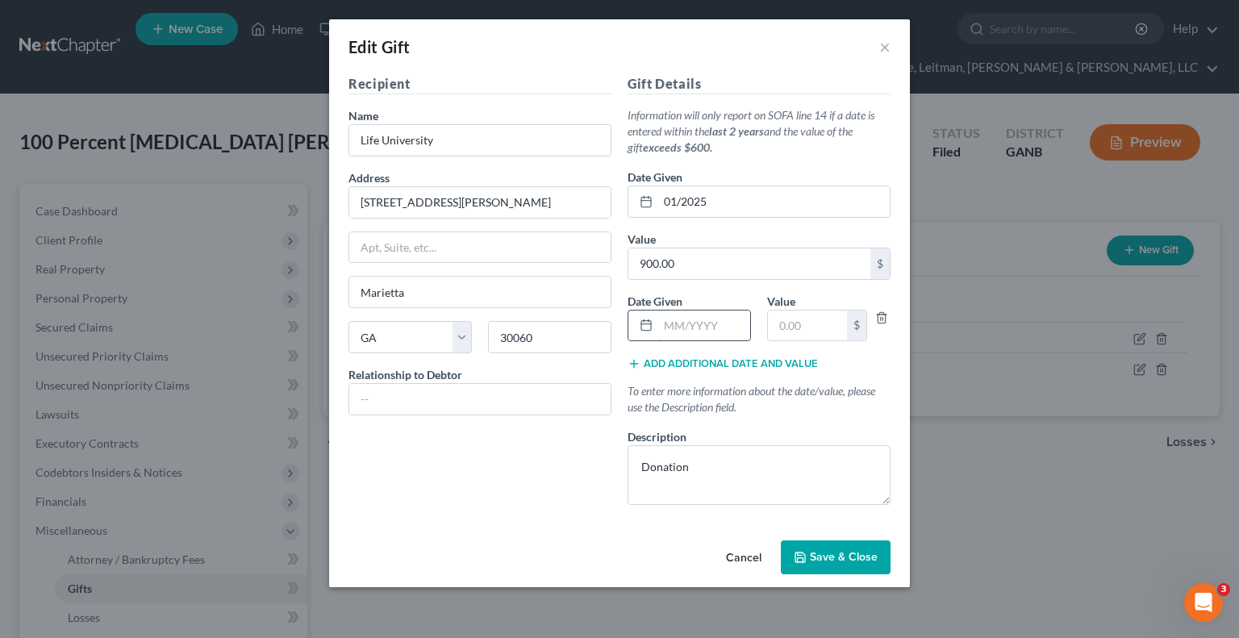
click at [702, 327] on input "text" at bounding box center [704, 325] width 92 height 31
type input "07/2025"
type input "900.00"
click at [716, 357] on button "Add additional date and value" at bounding box center [722, 363] width 190 height 13
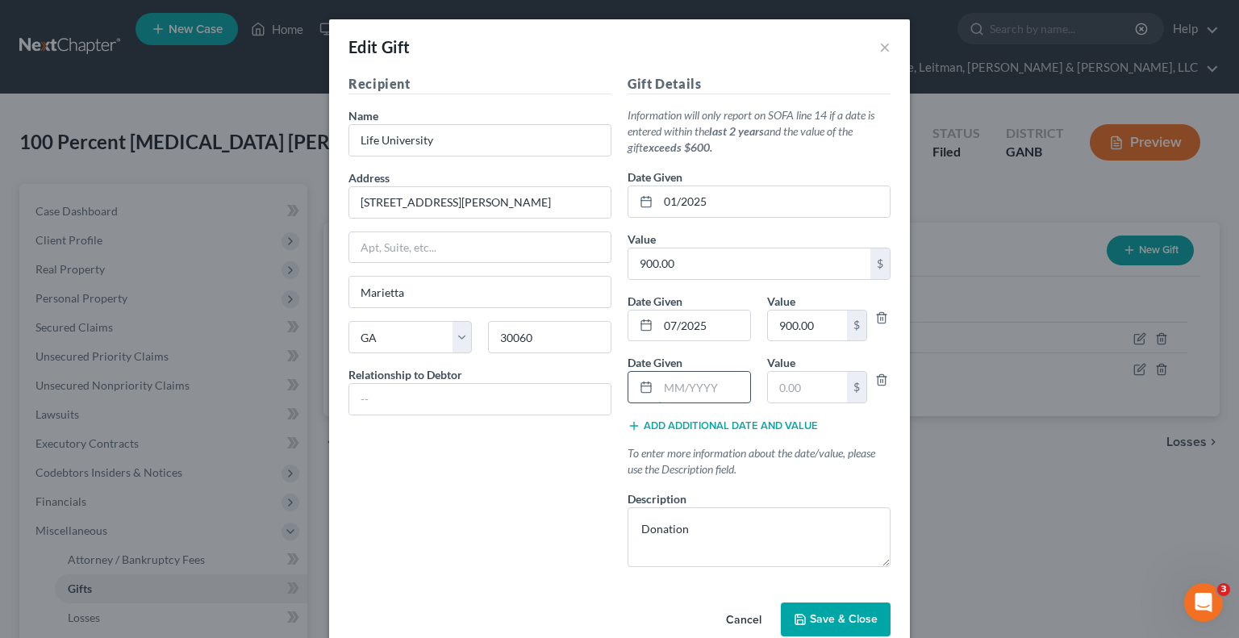
click at [668, 396] on input "text" at bounding box center [704, 387] width 92 height 31
click at [719, 327] on input "07/2025" at bounding box center [704, 325] width 92 height 31
type input "07/2024"
click at [694, 383] on input "text" at bounding box center [704, 387] width 92 height 31
type input "10/20249"
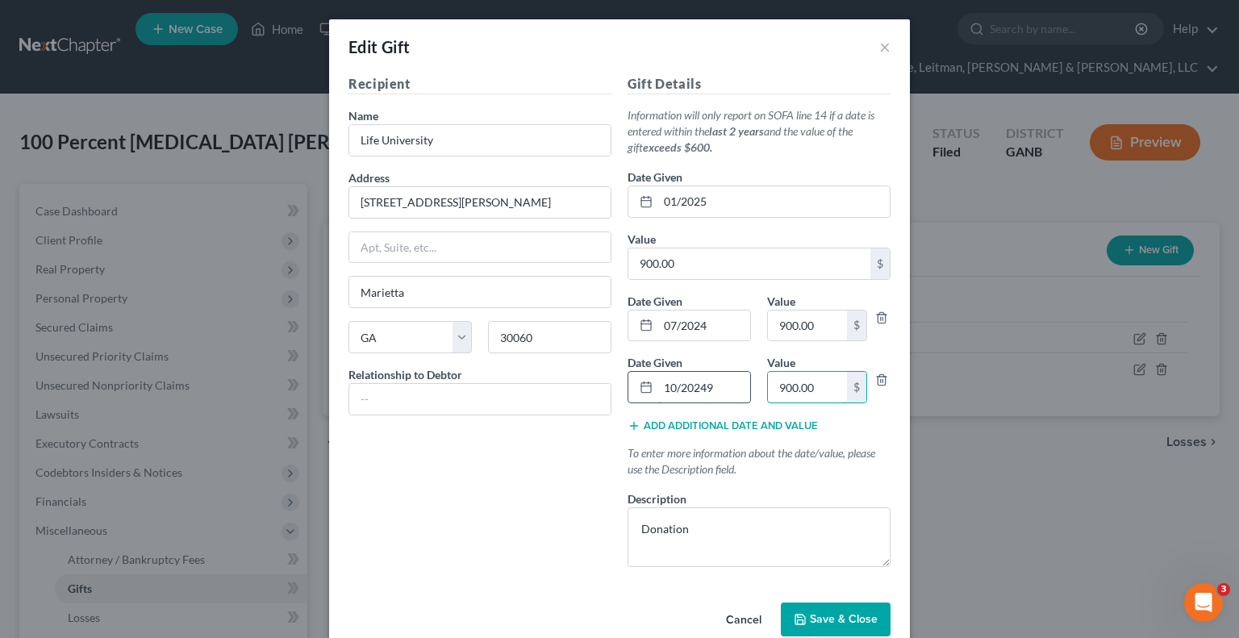
type input "900.00"
click at [727, 387] on input "10/20249" at bounding box center [704, 387] width 92 height 31
type input "10/2024"
click at [719, 427] on button "Add additional date and value" at bounding box center [722, 425] width 190 height 13
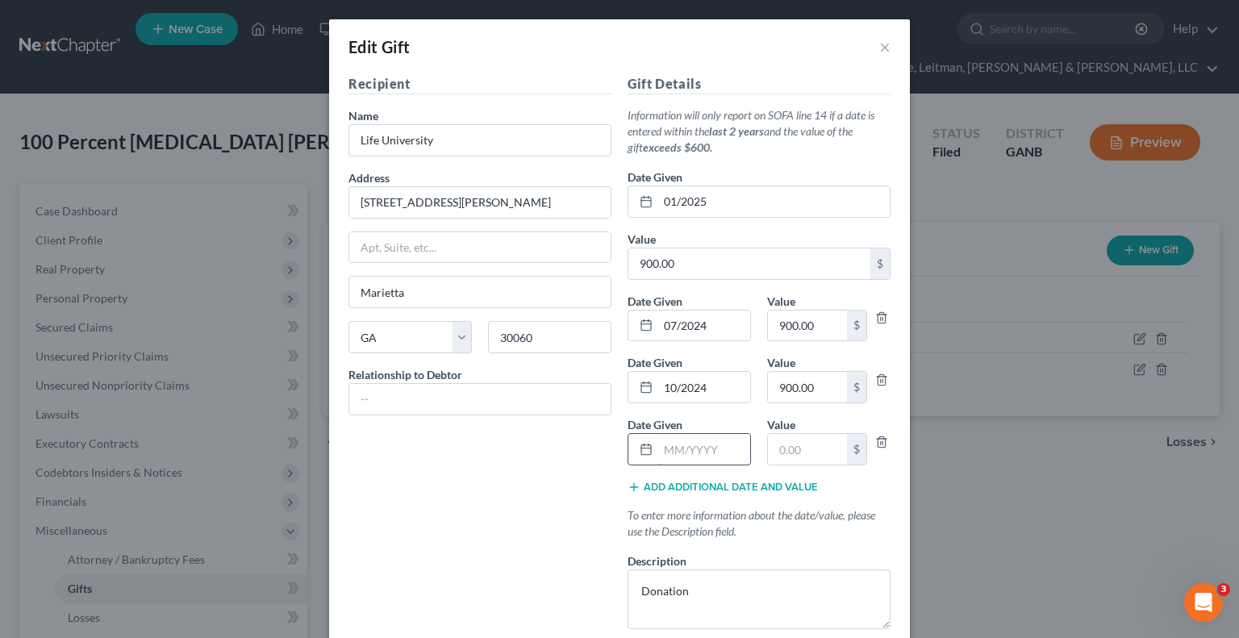
click at [664, 446] on input "text" at bounding box center [704, 449] width 92 height 31
type input "08/2024"
type input "129.00"
click at [661, 481] on button "Add additional date and value" at bounding box center [722, 487] width 190 height 13
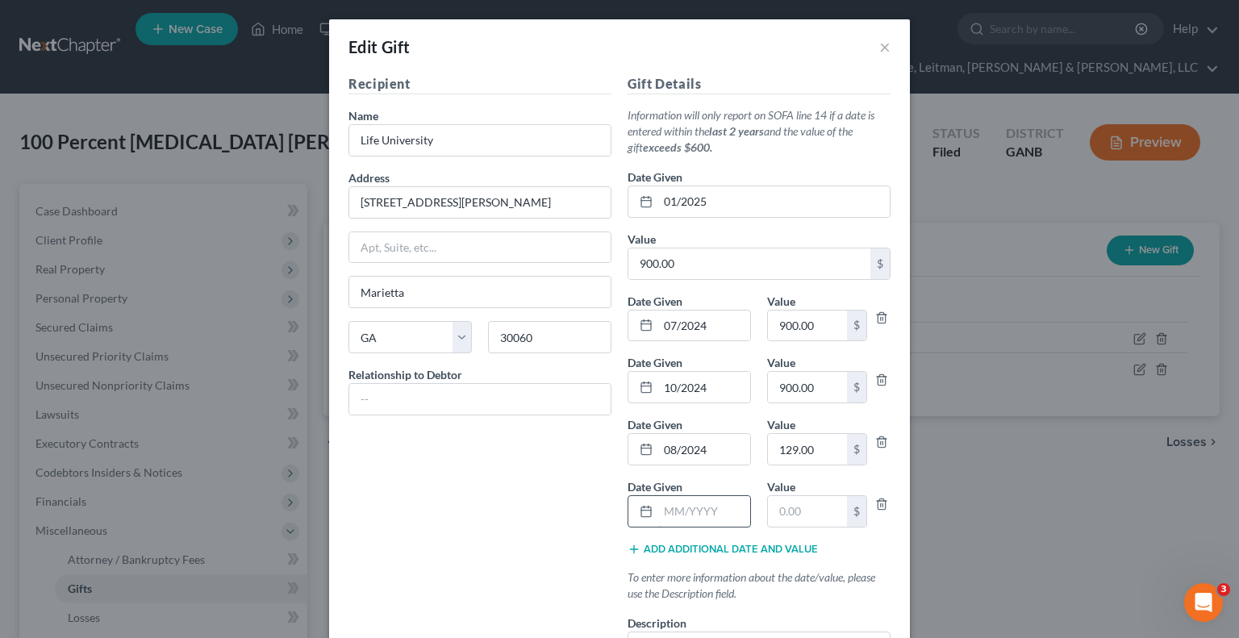
click at [670, 512] on input "text" at bounding box center [704, 511] width 92 height 31
type input "10/2024"
type input "35.00"
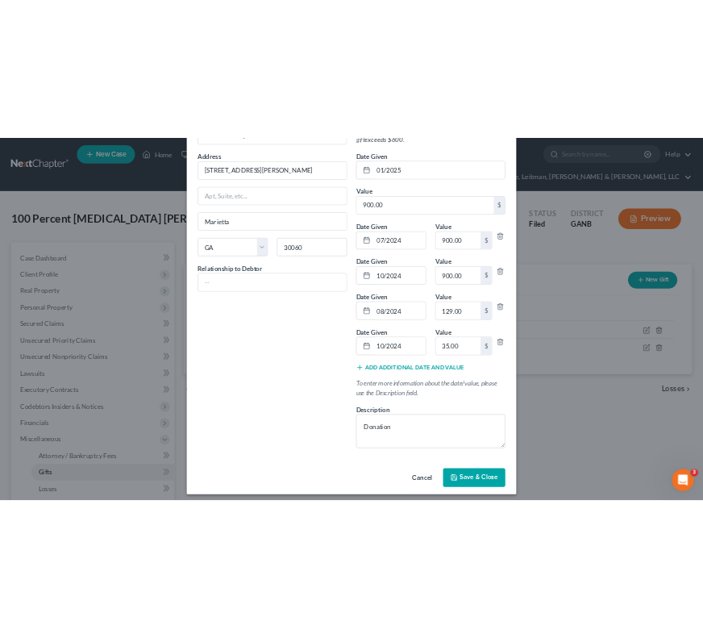
scroll to position [152, 0]
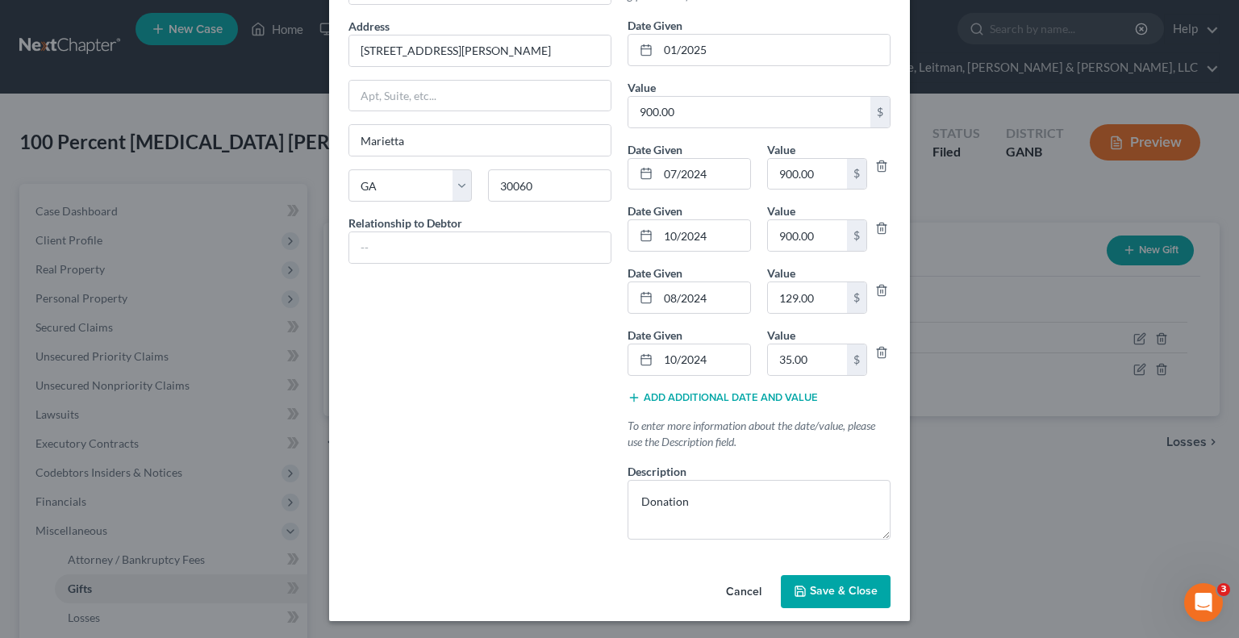
click at [821, 595] on span "Save & Close" at bounding box center [844, 592] width 68 height 14
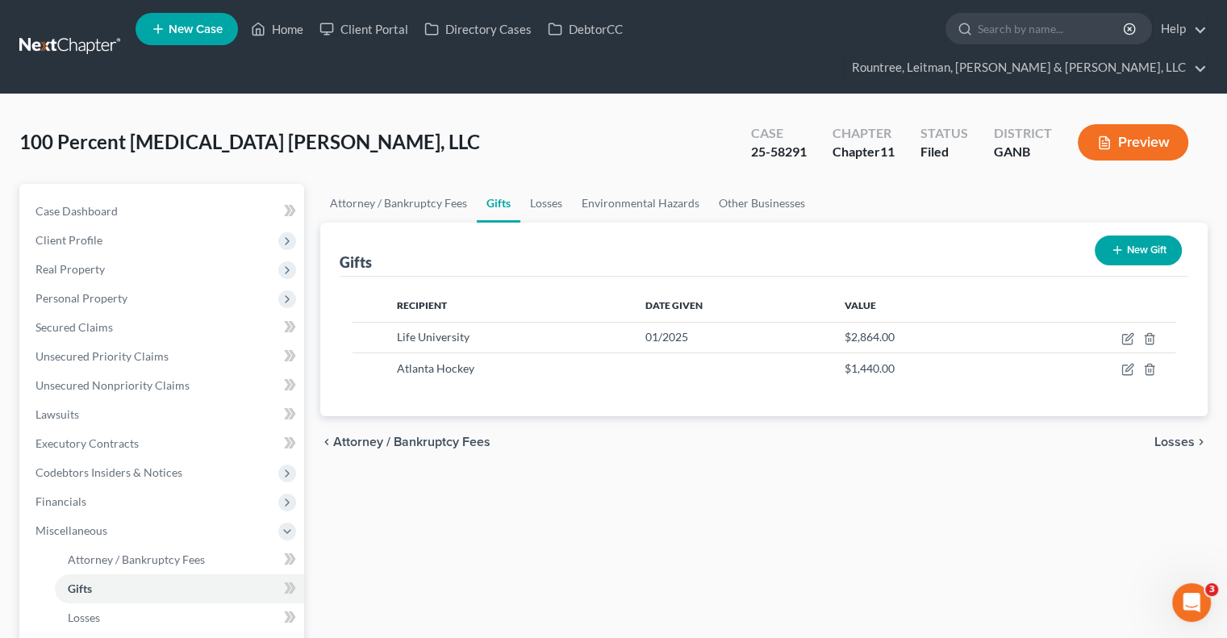
click at [610, 114] on div "100 Percent Chiropractic Foster, LLC Upgraded Case 25-58291 Chapter Chapter 11 …" at bounding box center [613, 149] width 1188 height 70
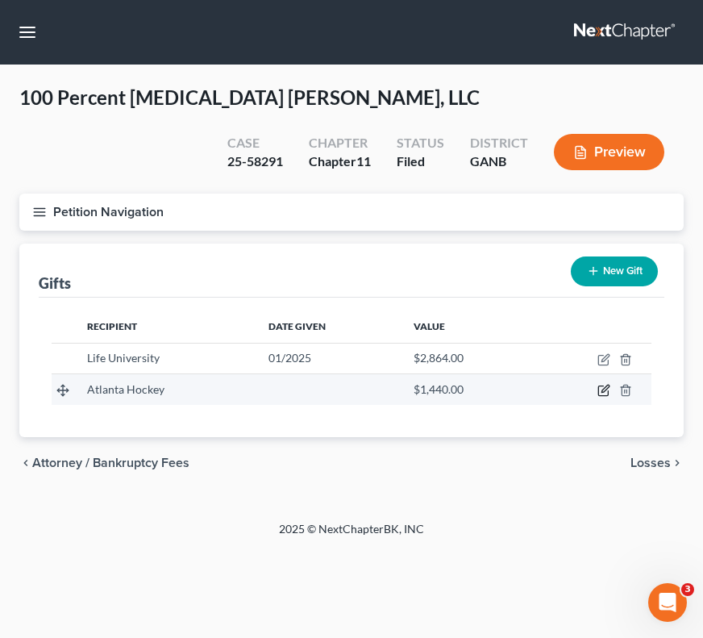
click at [605, 393] on icon "button" at bounding box center [604, 390] width 13 height 13
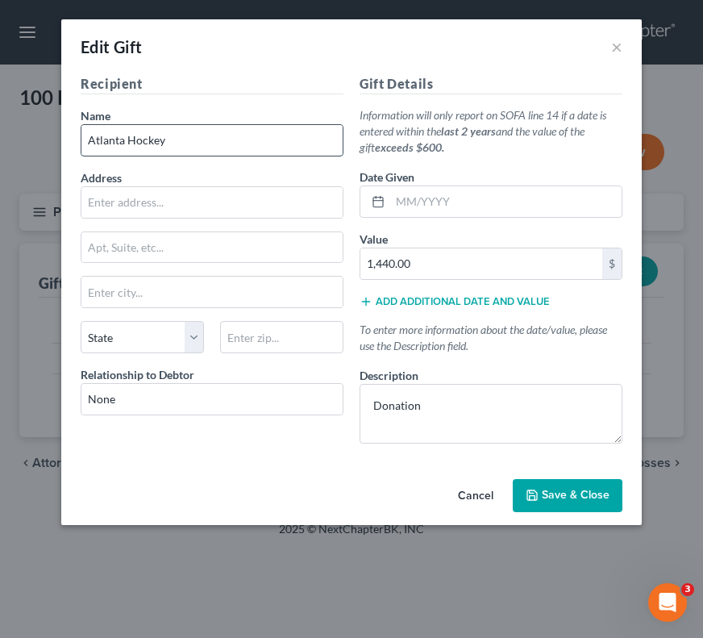
click at [194, 144] on input "Atlanta Hockey" at bounding box center [211, 140] width 261 height 31
type input "Atlanta Hockey Group"
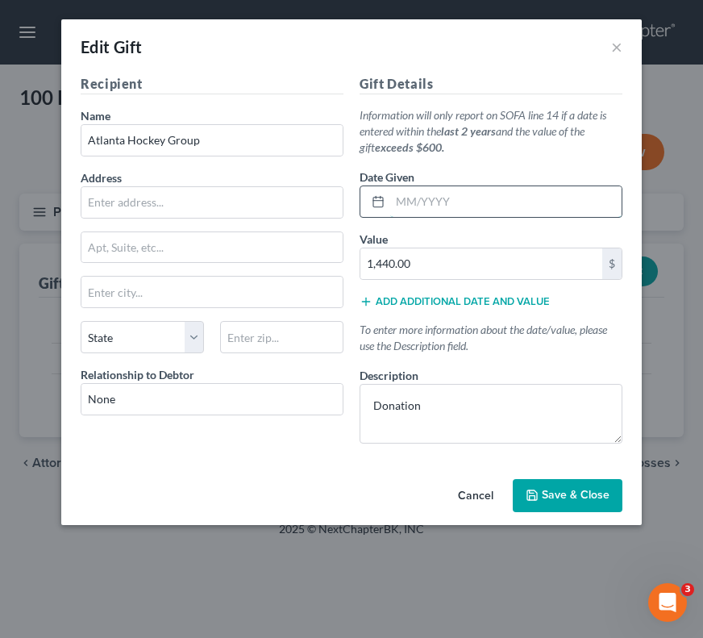
click at [398, 202] on input "text" at bounding box center [505, 201] width 231 height 31
type input "09/2024"
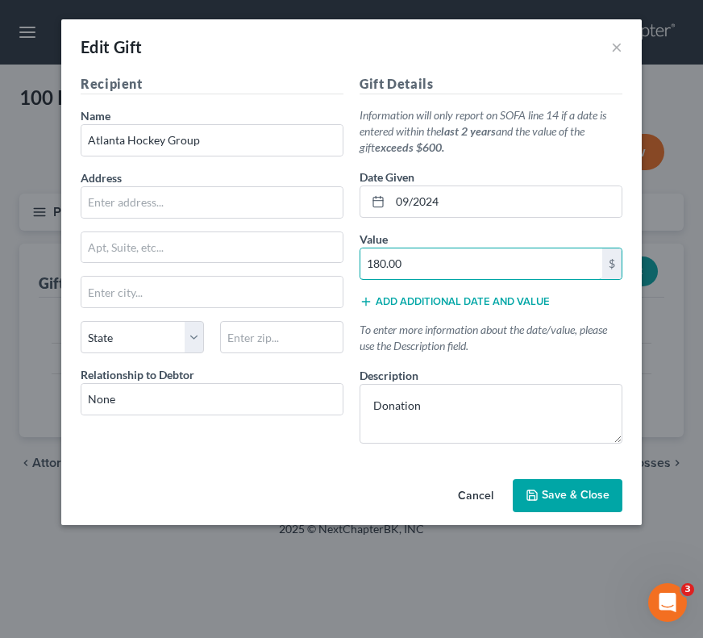
type input "180.00"
click at [430, 301] on button "Add additional date and value" at bounding box center [455, 301] width 190 height 13
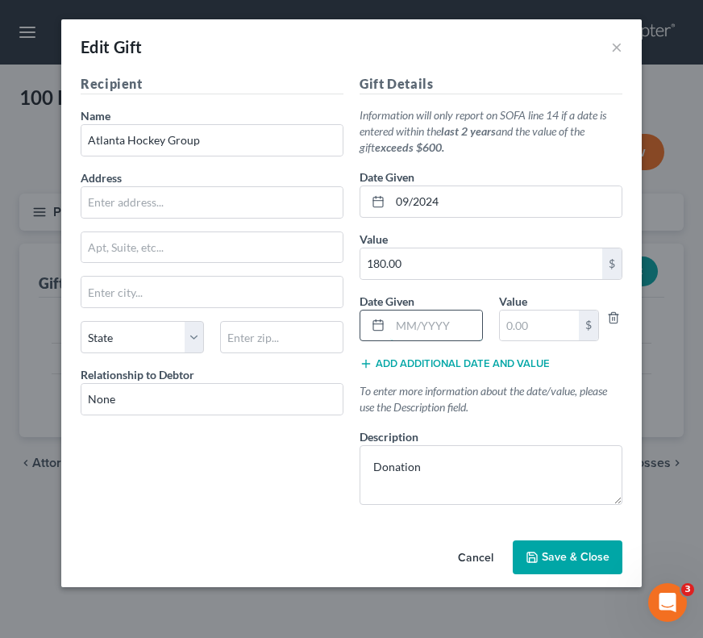
click at [424, 324] on input "text" at bounding box center [436, 325] width 92 height 31
type input "10/2024"
click at [530, 331] on input "text" at bounding box center [539, 325] width 79 height 31
click at [546, 320] on input "text" at bounding box center [539, 325] width 79 height 31
type input "540.00"
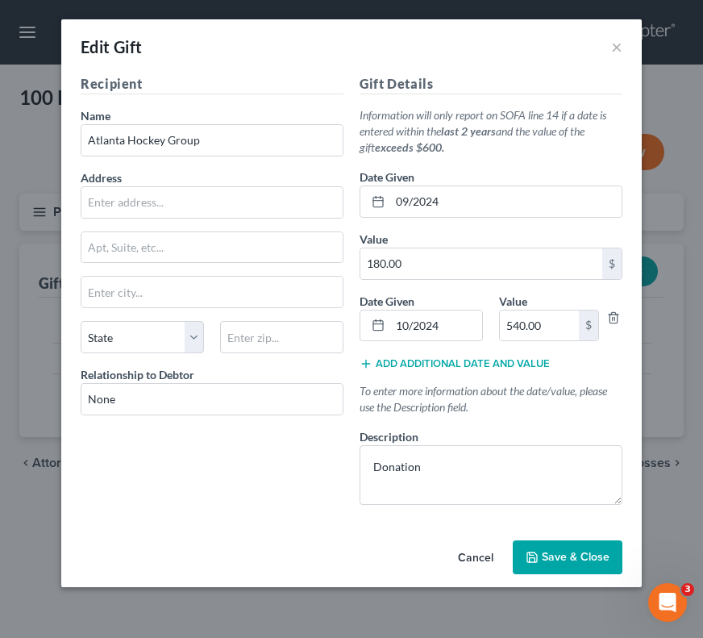
click at [456, 360] on button "Add additional date and value" at bounding box center [455, 363] width 190 height 13
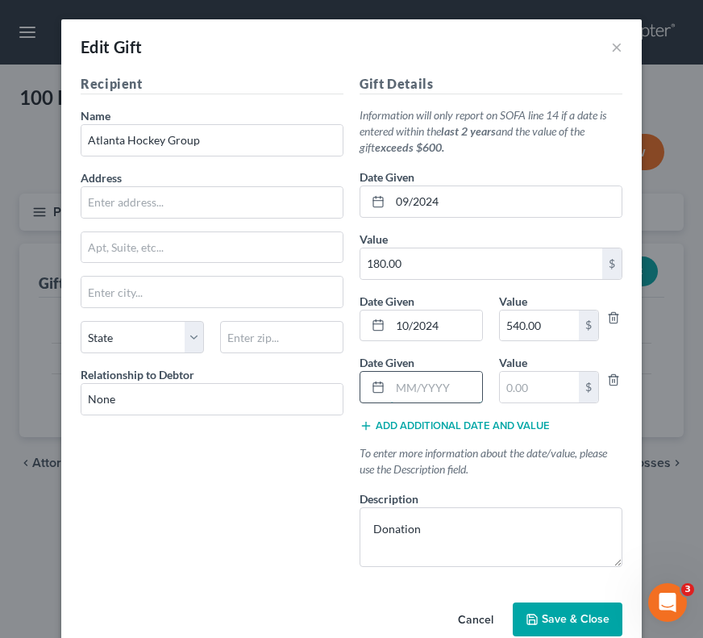
click at [429, 393] on input "text" at bounding box center [436, 387] width 92 height 31
type input "11/2024"
type input "180.00"
click at [403, 420] on button "Add additional date and value" at bounding box center [455, 425] width 190 height 13
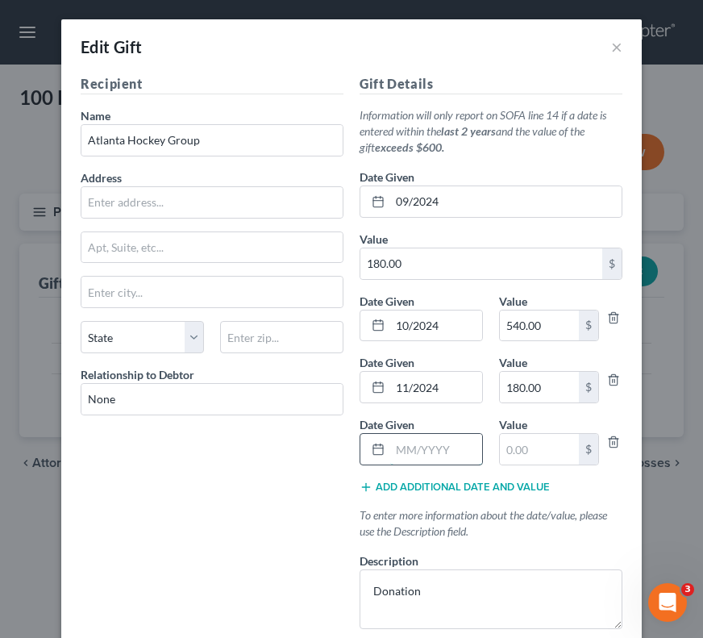
click at [406, 443] on input "text" at bounding box center [436, 449] width 92 height 31
type input "03/2025"
type input "180.00"
click at [397, 483] on button "Add additional date and value" at bounding box center [455, 487] width 190 height 13
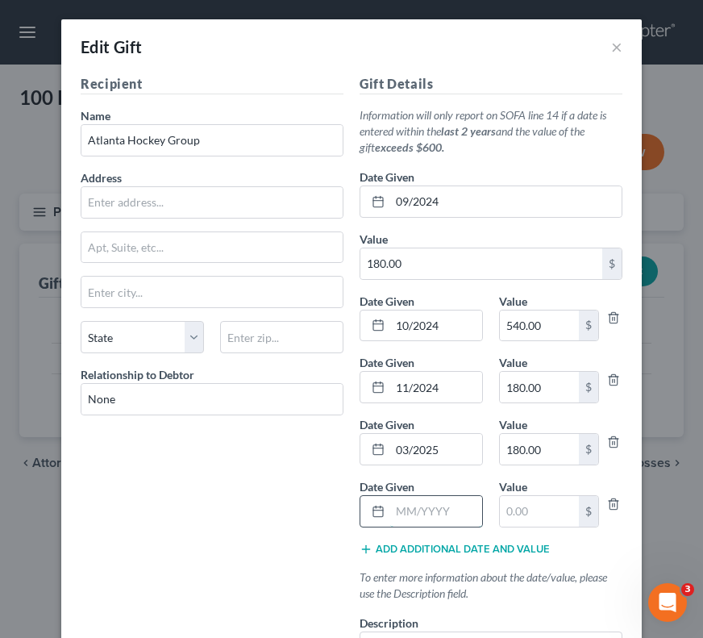
click at [403, 500] on input "text" at bounding box center [436, 511] width 92 height 31
type input "05/2025"
type input "2"
type input "360.00"
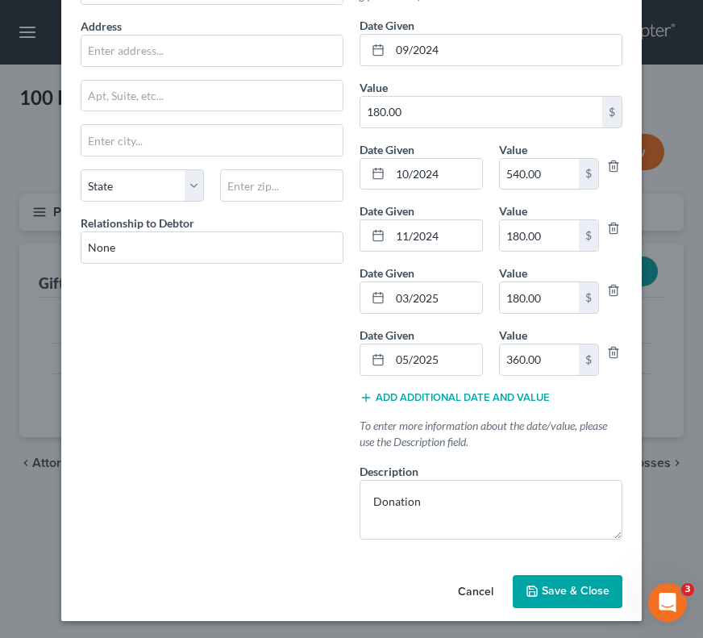
click at [561, 579] on button "Save & Close" at bounding box center [568, 592] width 110 height 34
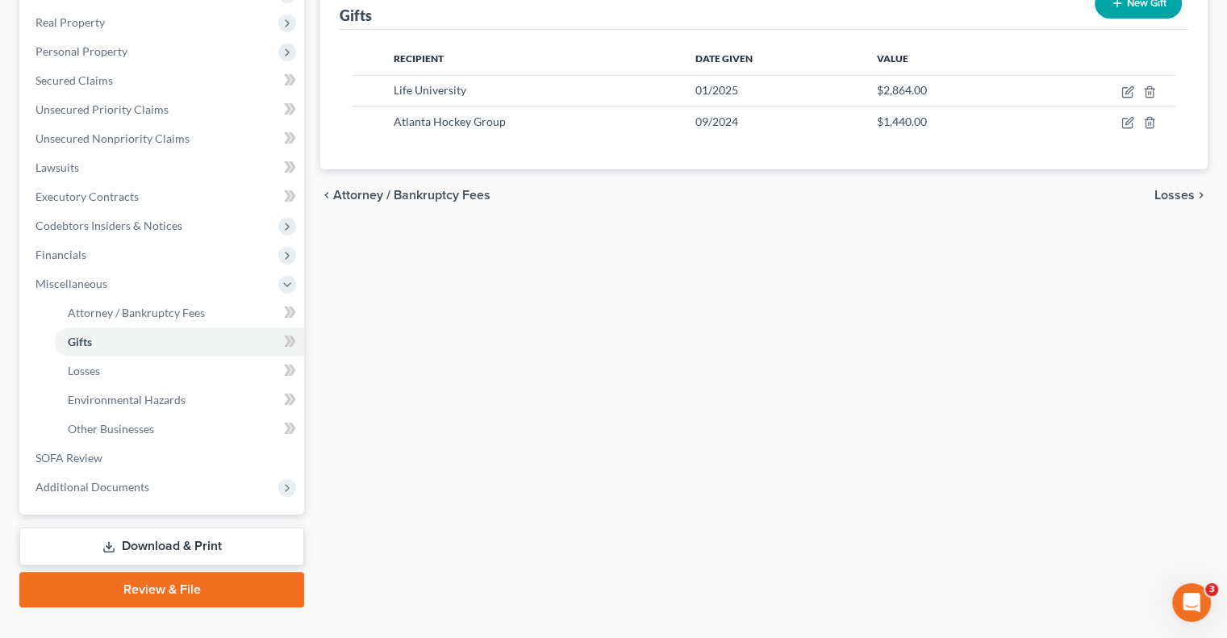
scroll to position [0, 0]
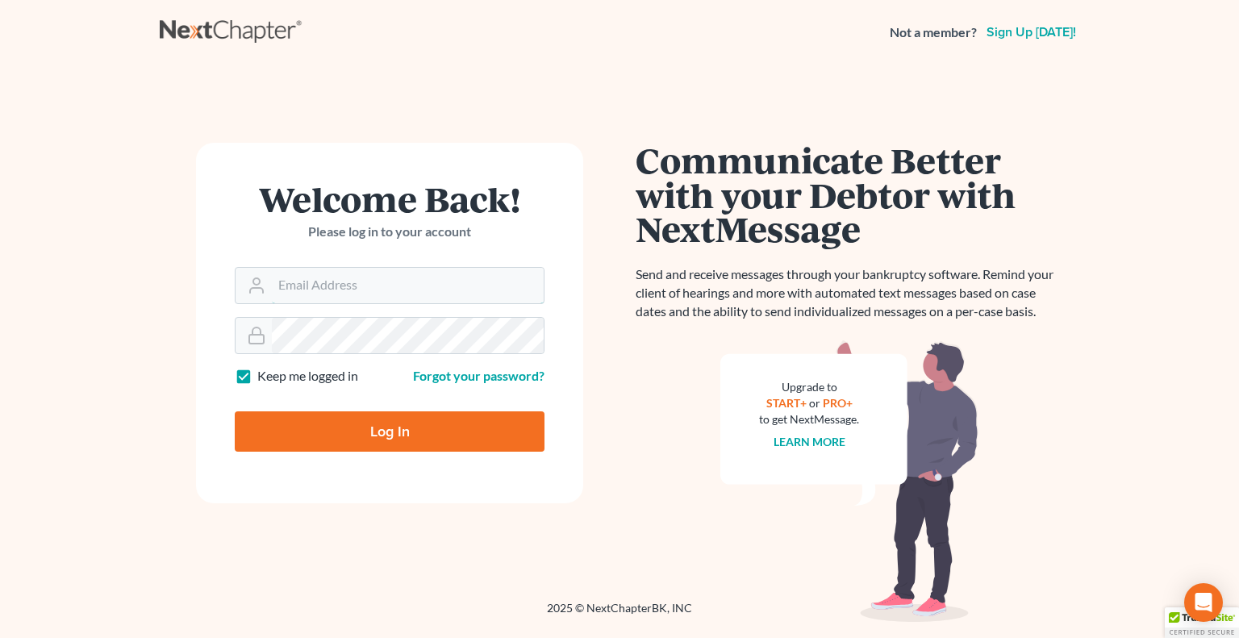
type input "[PERSON_NAME][EMAIL_ADDRESS][DOMAIN_NAME]"
click at [371, 446] on input "Log In" at bounding box center [390, 431] width 310 height 40
type input "Thinking..."
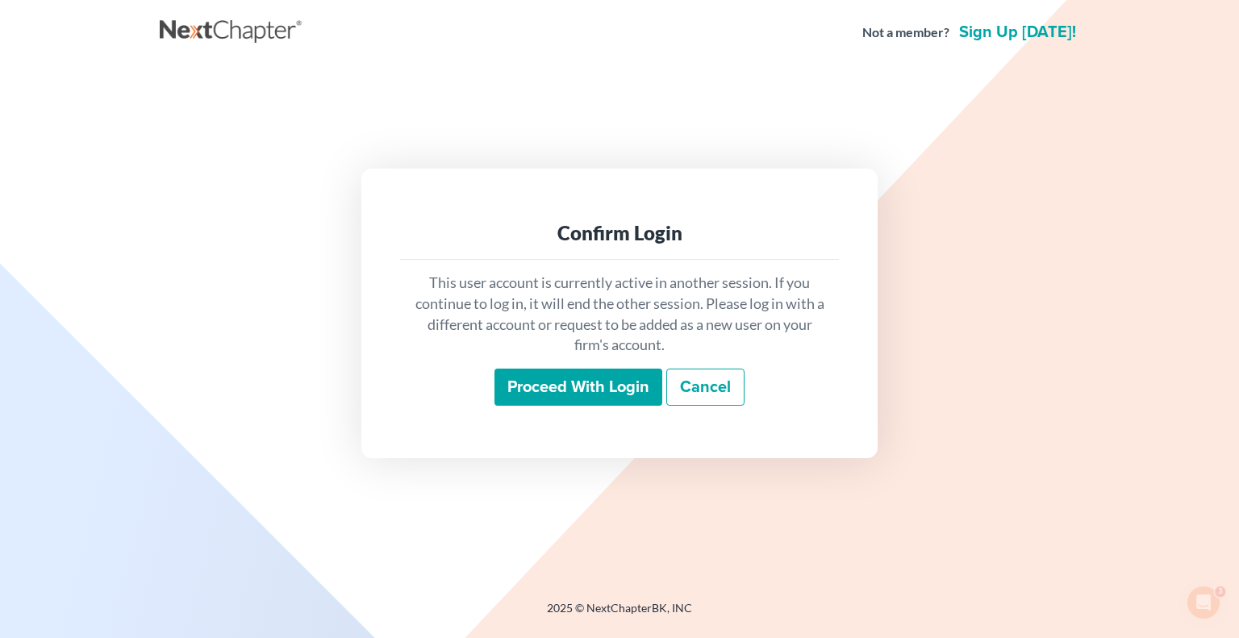
click at [608, 375] on input "Proceed with login" at bounding box center [578, 387] width 168 height 37
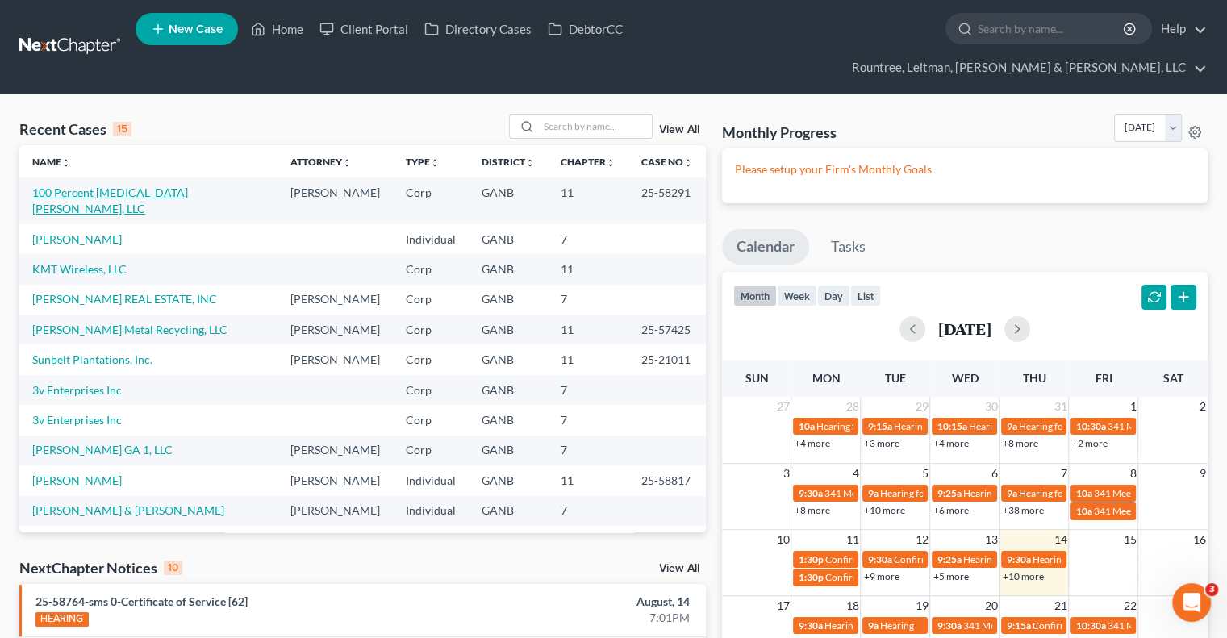
click at [123, 185] on link "100 Percent [MEDICAL_DATA] [PERSON_NAME], LLC" at bounding box center [110, 200] width 156 height 30
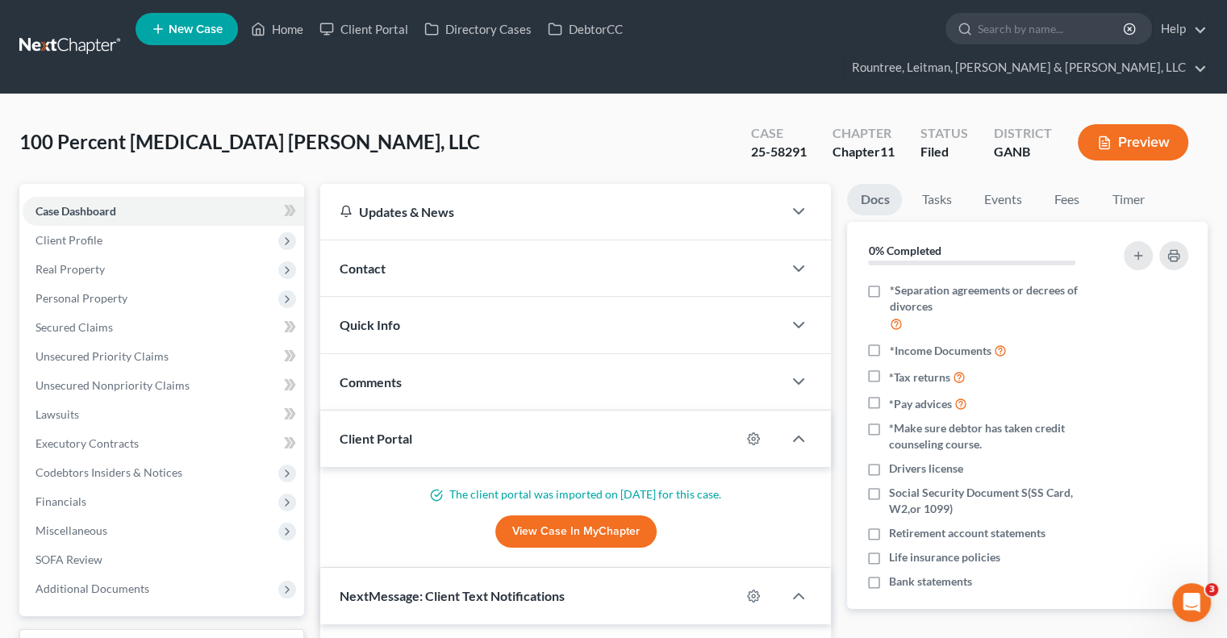
click at [172, 629] on link "Download & Print" at bounding box center [161, 648] width 285 height 38
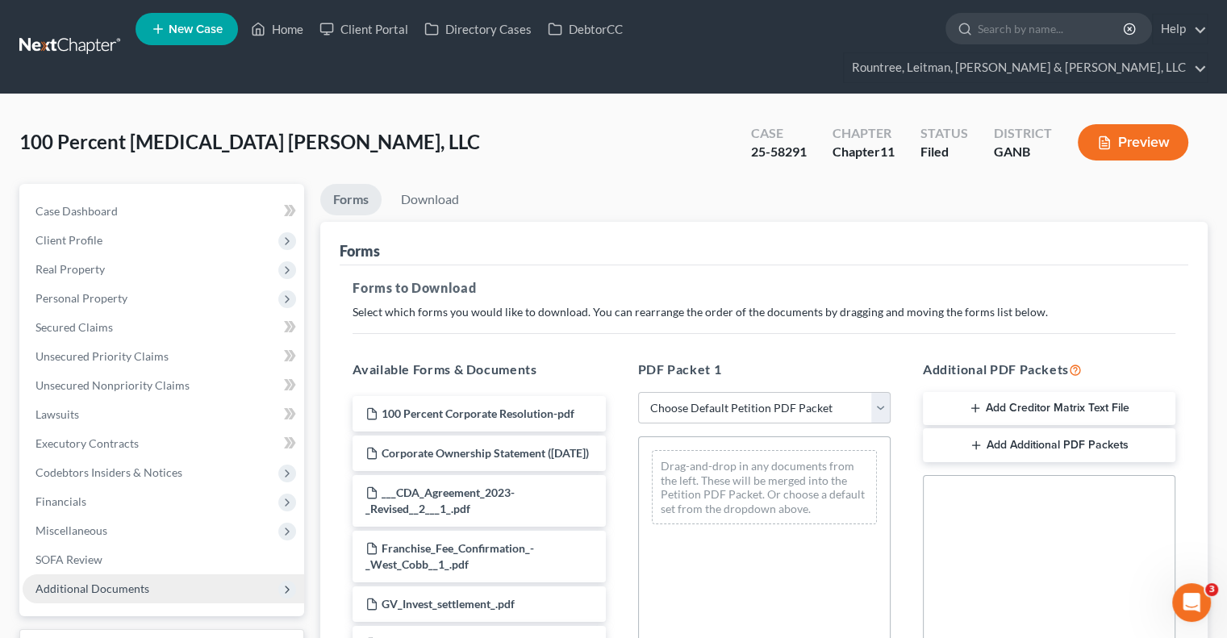
click at [287, 574] on span "Additional Documents" at bounding box center [163, 588] width 281 height 29
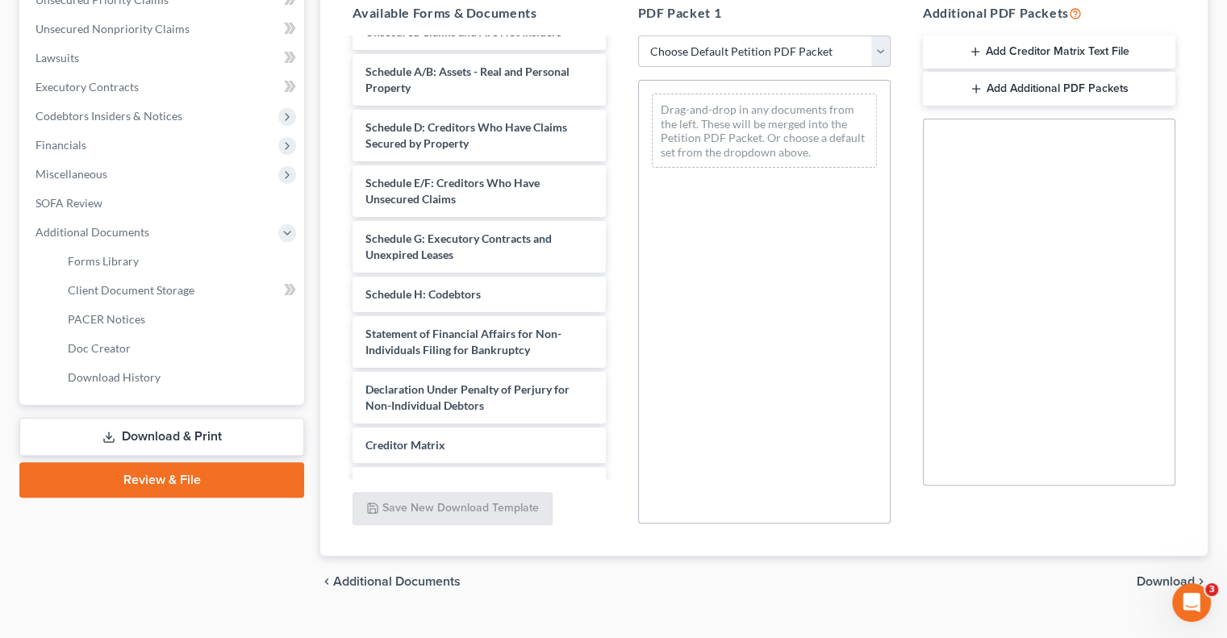
scroll to position [1171, 0]
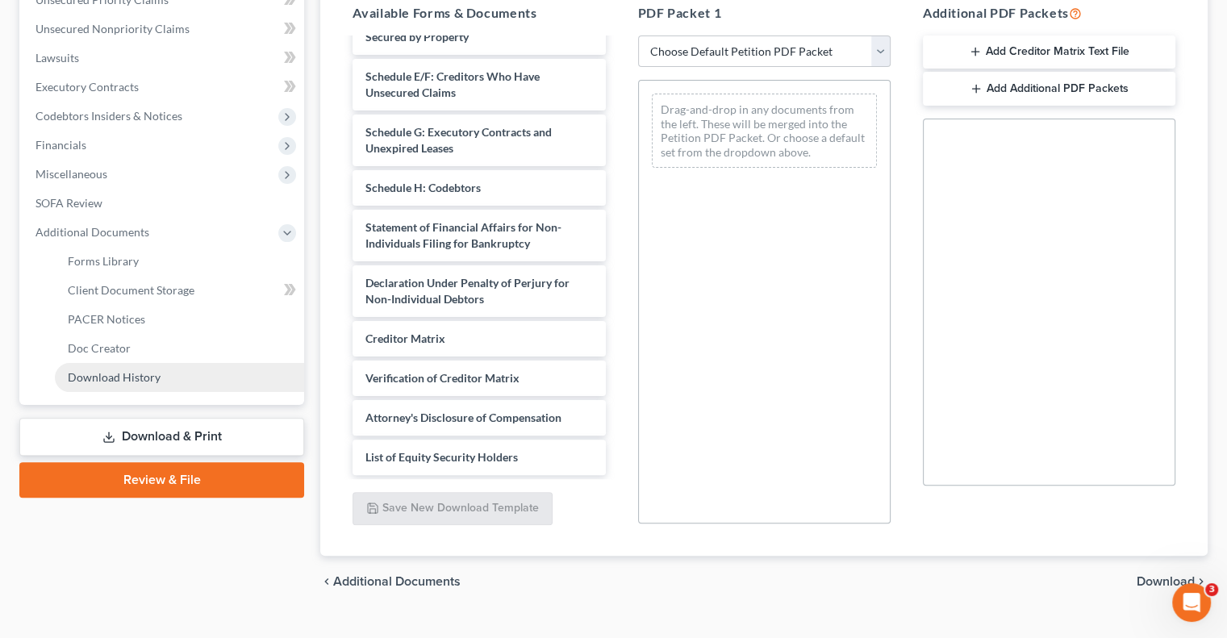
click at [137, 370] on span "Download History" at bounding box center [114, 377] width 93 height 14
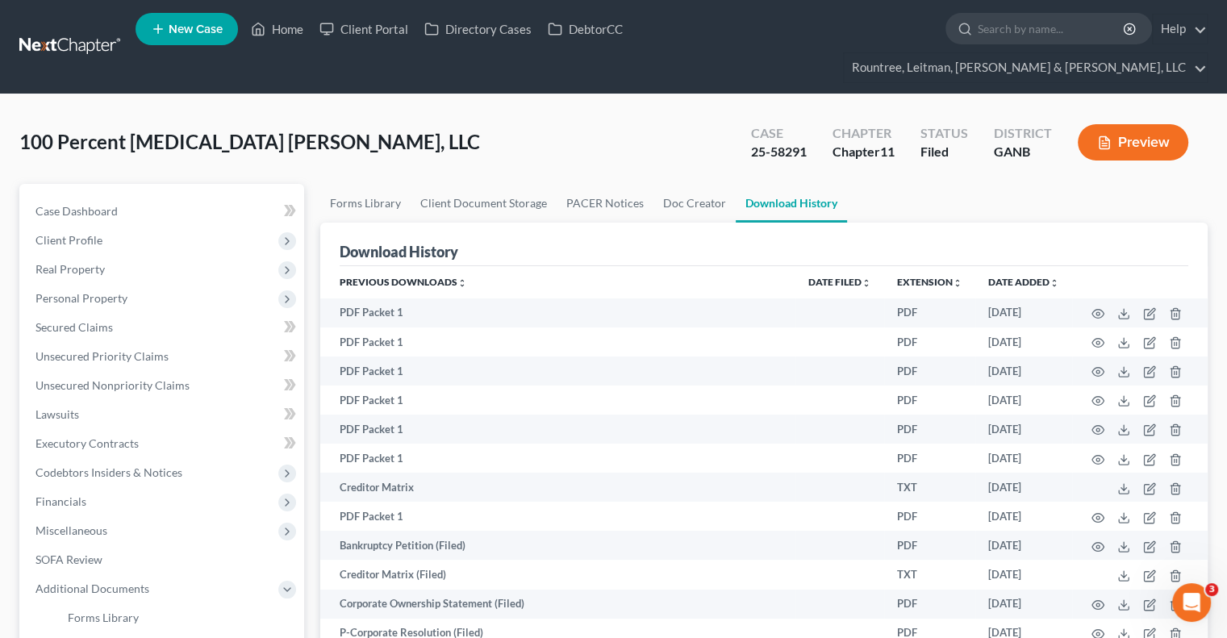
scroll to position [247, 0]
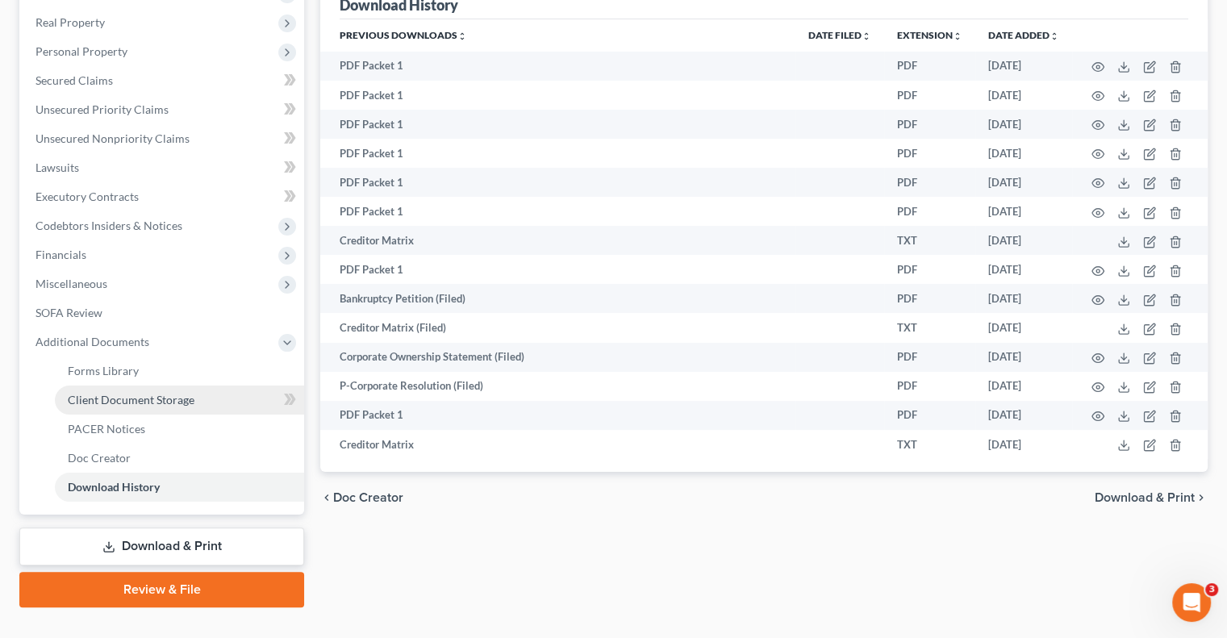
click at [182, 393] on span "Client Document Storage" at bounding box center [131, 400] width 127 height 14
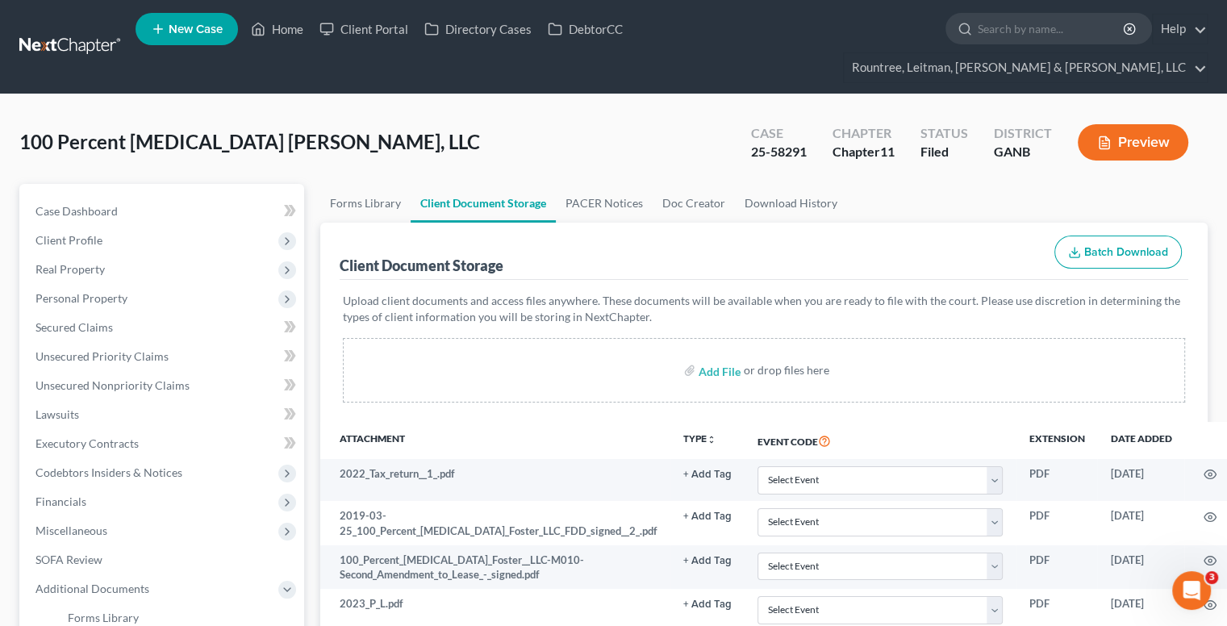
scroll to position [492, 0]
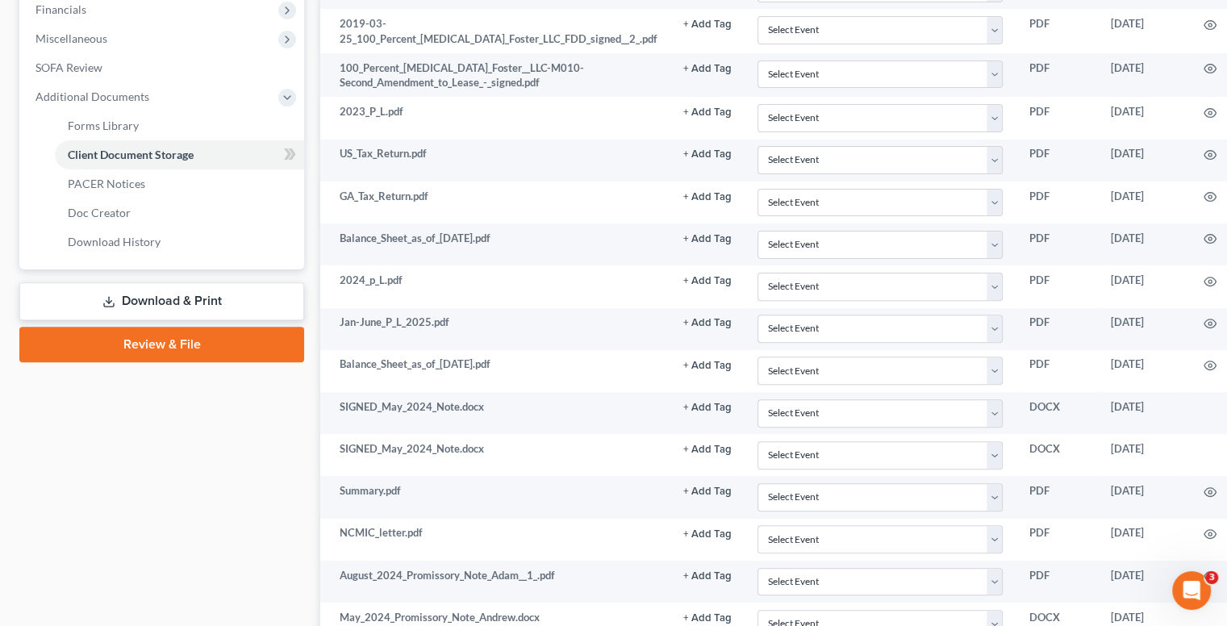
click at [145, 282] on link "Download & Print" at bounding box center [161, 301] width 285 height 38
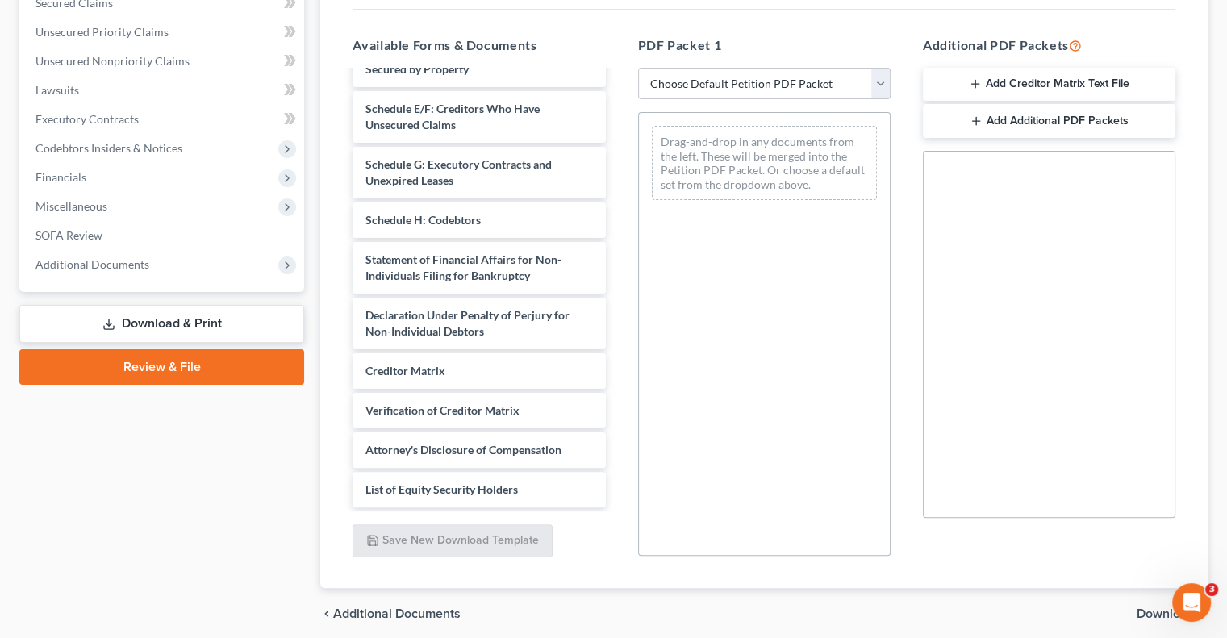
scroll to position [1210, 0]
click at [653, 464] on div "Drag-and-drop in any documents from the left. These will be merged into the Pet…" at bounding box center [764, 334] width 252 height 444
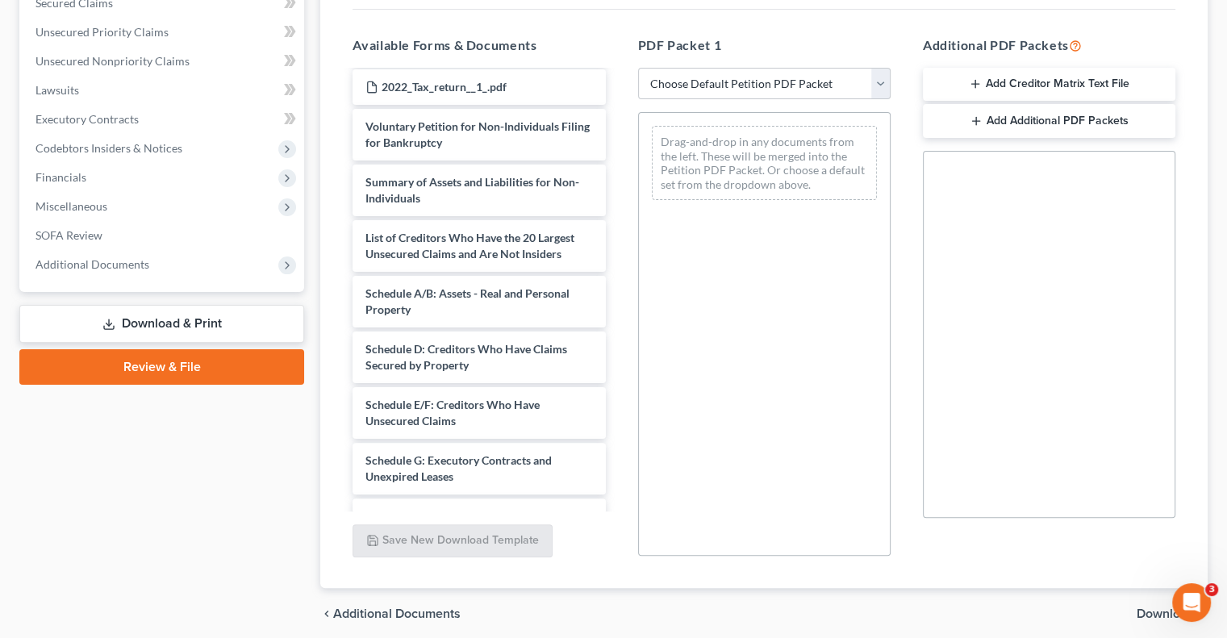
scroll to position [857, 0]
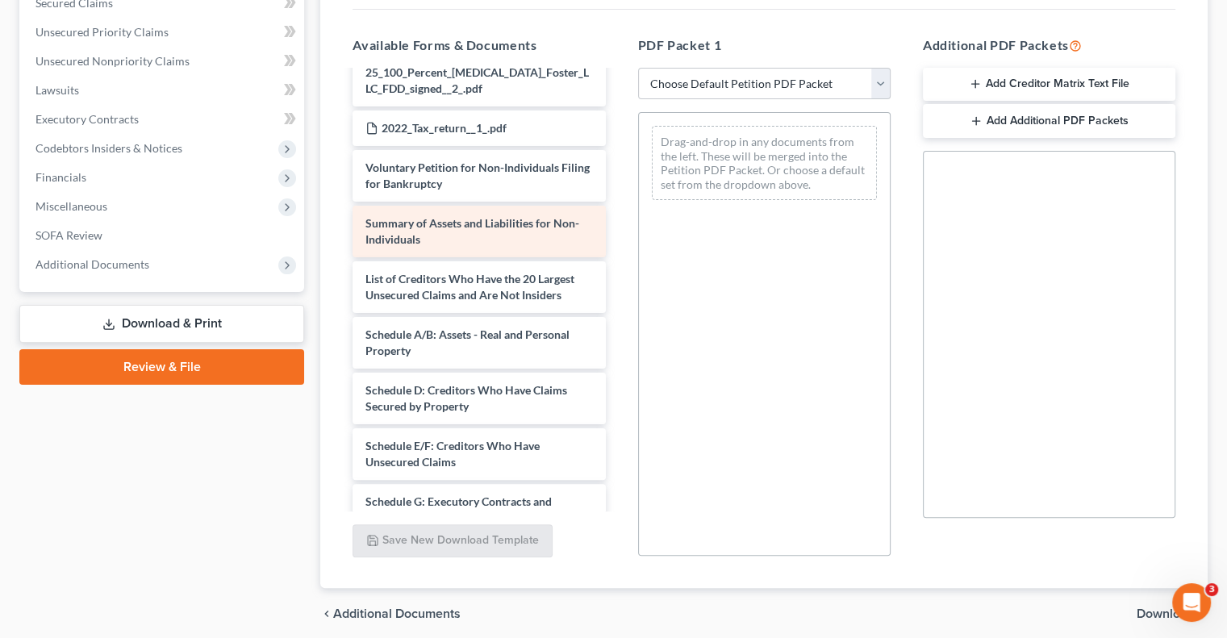
click at [449, 229] on div "Summary of Assets and Liabilities for Non-Individuals" at bounding box center [478, 232] width 252 height 52
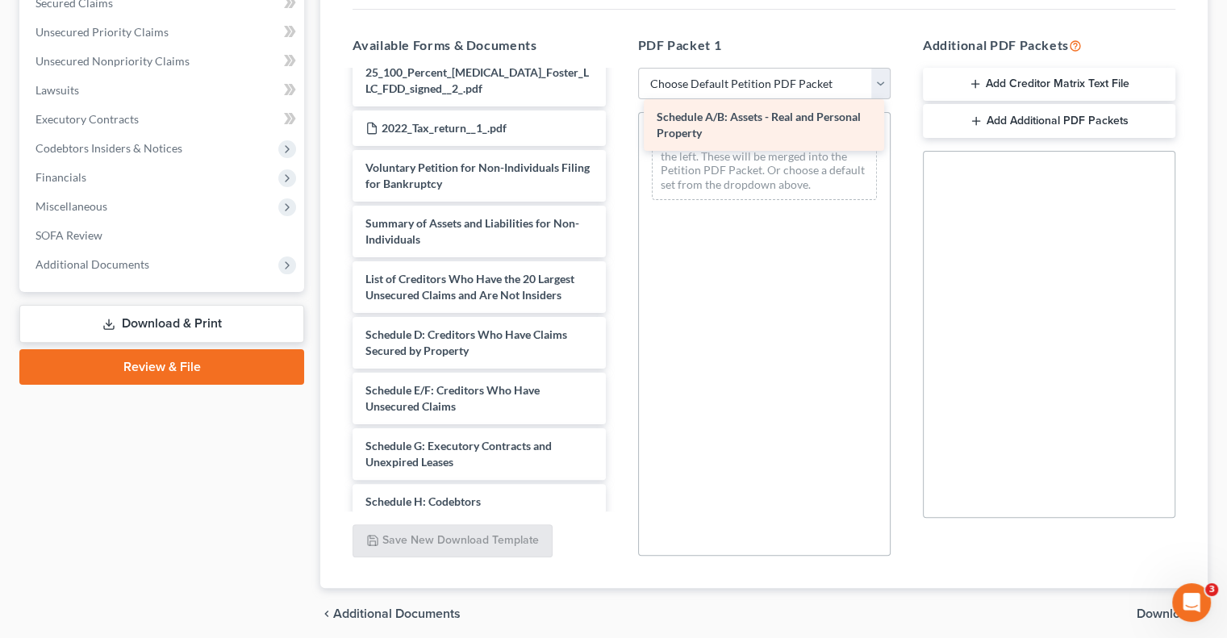
drag, startPoint x: 477, startPoint y: 330, endPoint x: 768, endPoint y: 127, distance: 355.0
click at [618, 127] on div "Schedule A/B: Assets - Real and Personal Property 100 Percent Chiro SOFA 4 Exhi…" at bounding box center [479, 2] width 278 height 1574
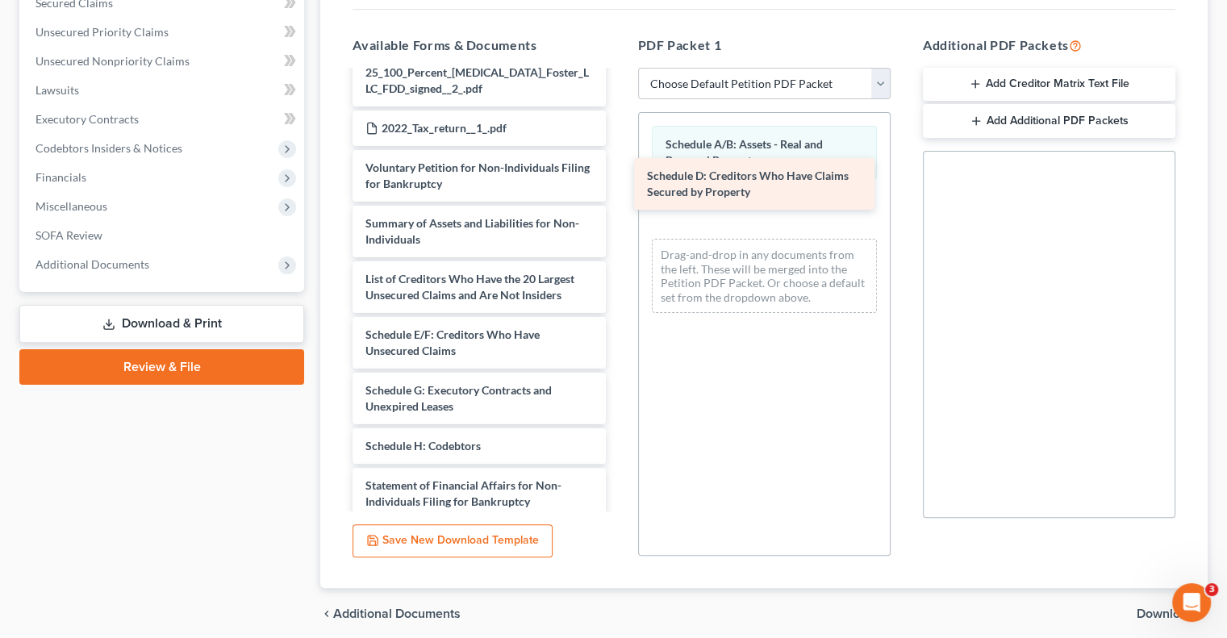
drag, startPoint x: 444, startPoint y: 326, endPoint x: 727, endPoint y: 180, distance: 318.5
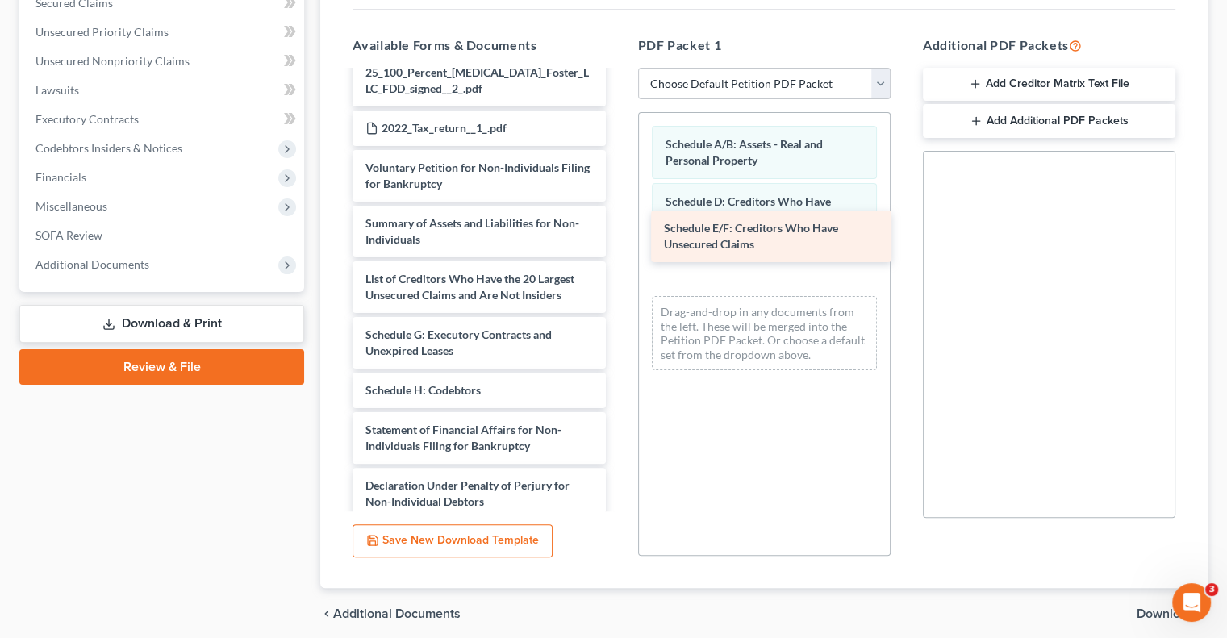
drag, startPoint x: 410, startPoint y: 325, endPoint x: 707, endPoint y: 230, distance: 312.4
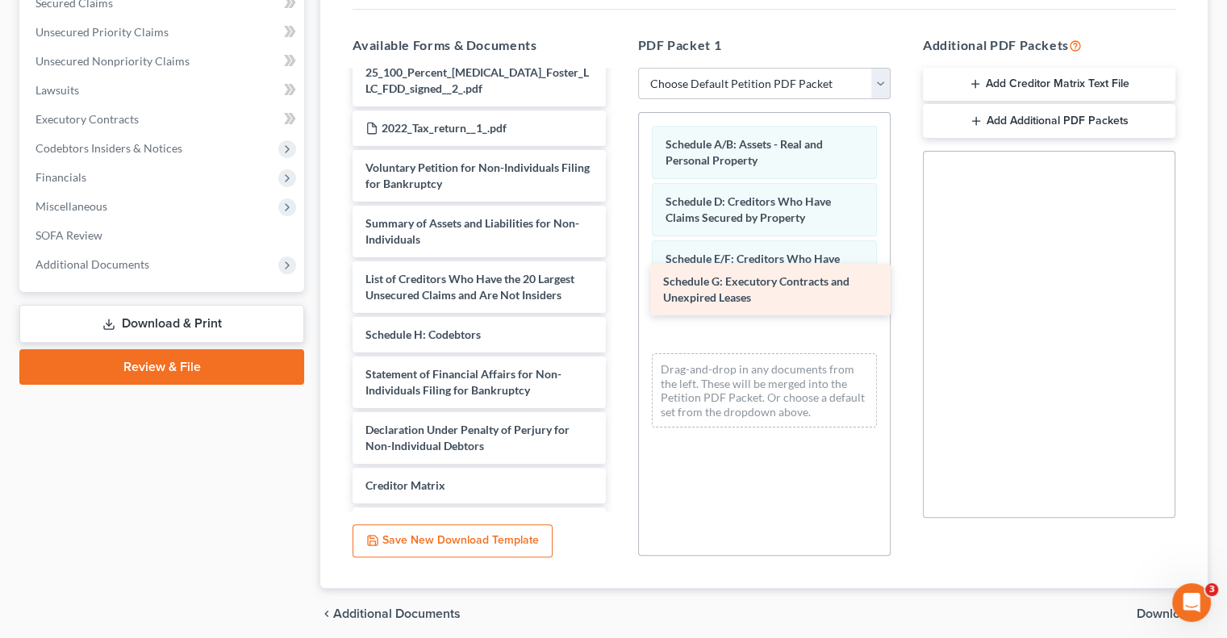
drag, startPoint x: 401, startPoint y: 322, endPoint x: 698, endPoint y: 283, distance: 300.1
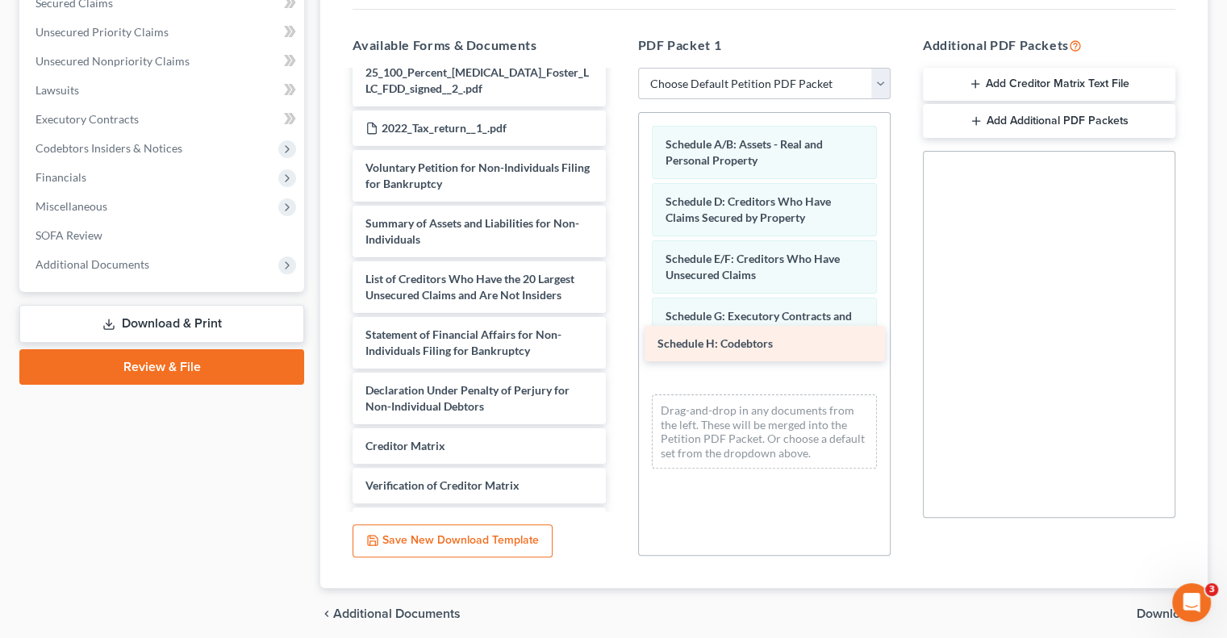
drag, startPoint x: 421, startPoint y: 318, endPoint x: 707, endPoint y: 344, distance: 287.5
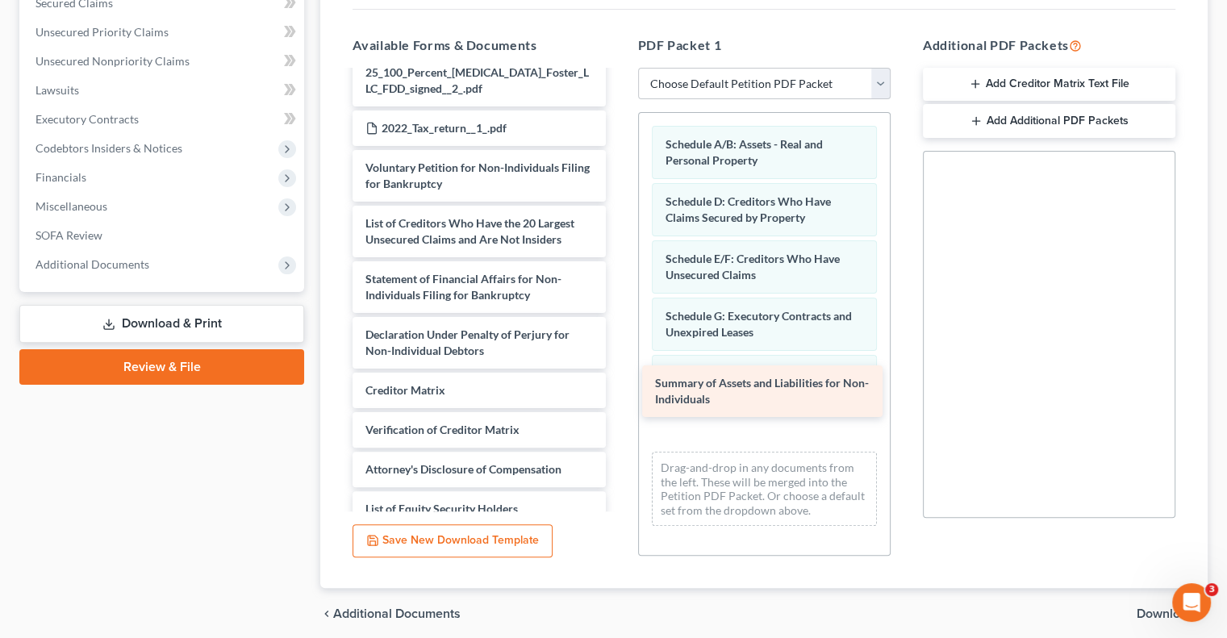
drag, startPoint x: 433, startPoint y: 215, endPoint x: 722, endPoint y: 386, distance: 335.9
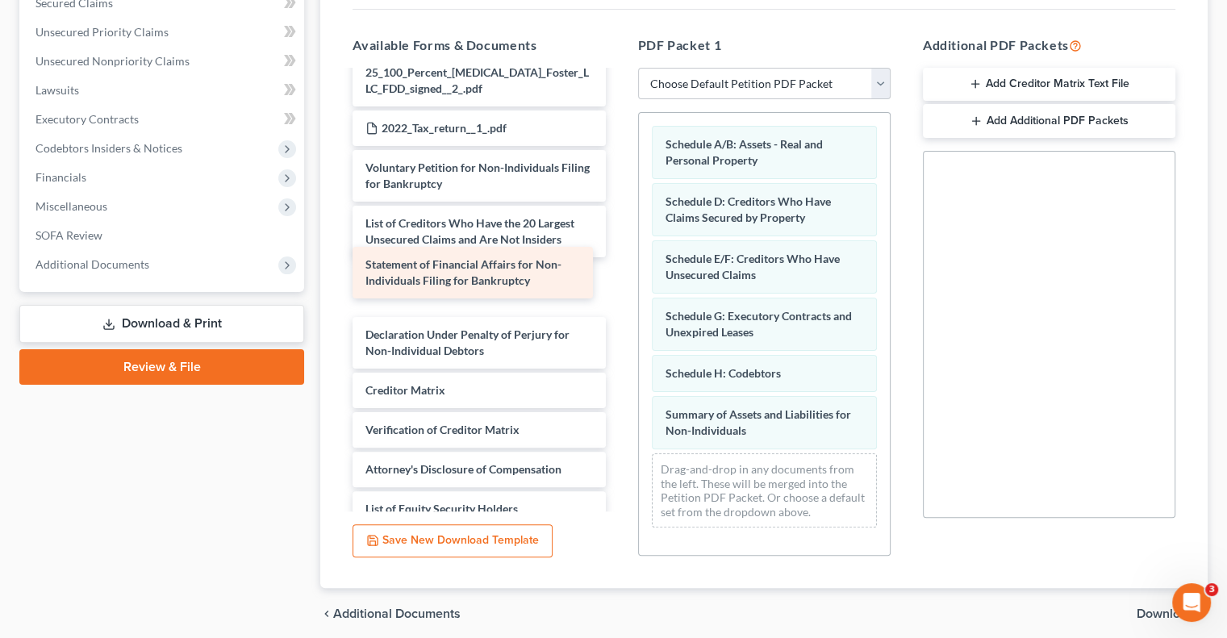
scroll to position [836, 0]
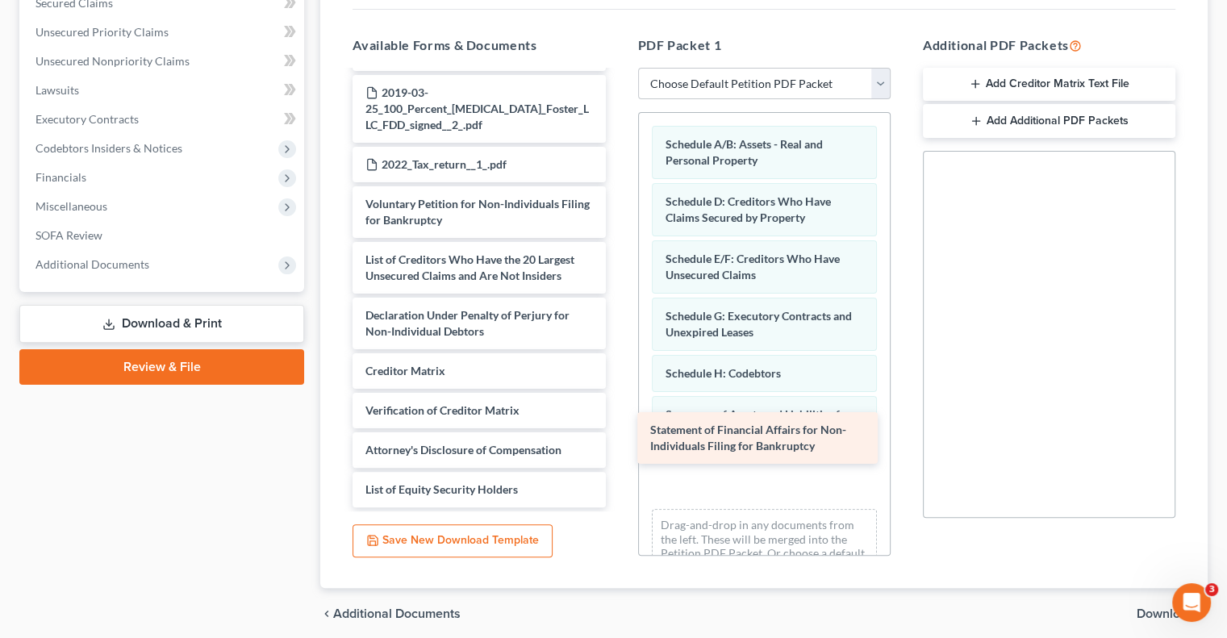
drag, startPoint x: 455, startPoint y: 266, endPoint x: 739, endPoint y: 431, distance: 329.2
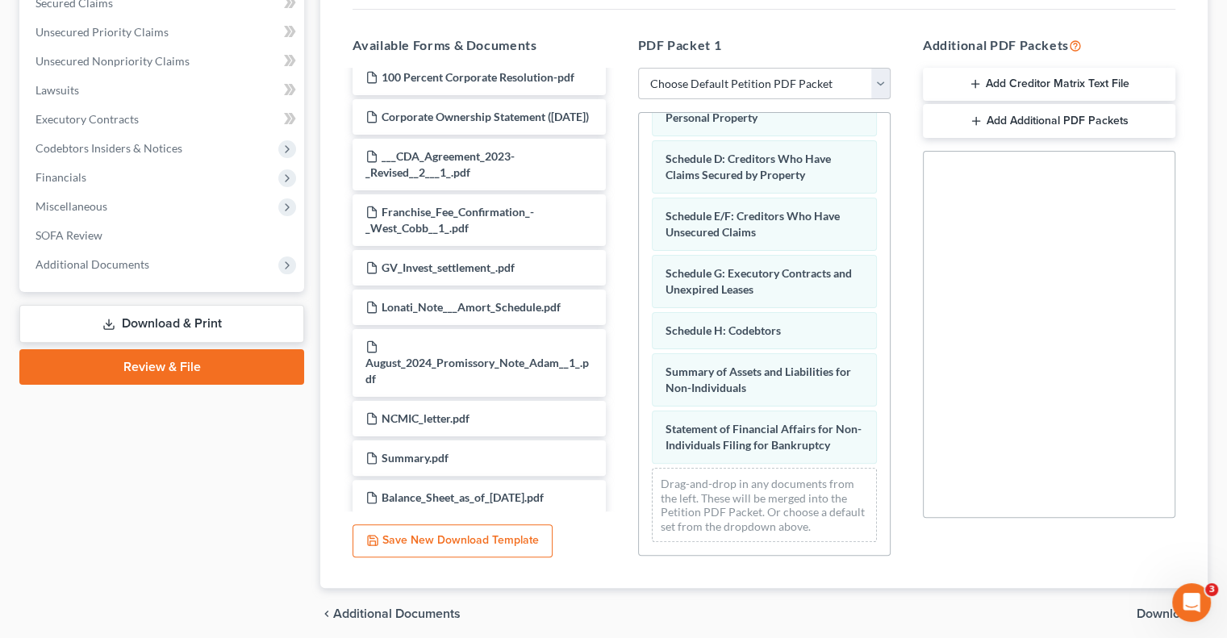
scroll to position [0, 0]
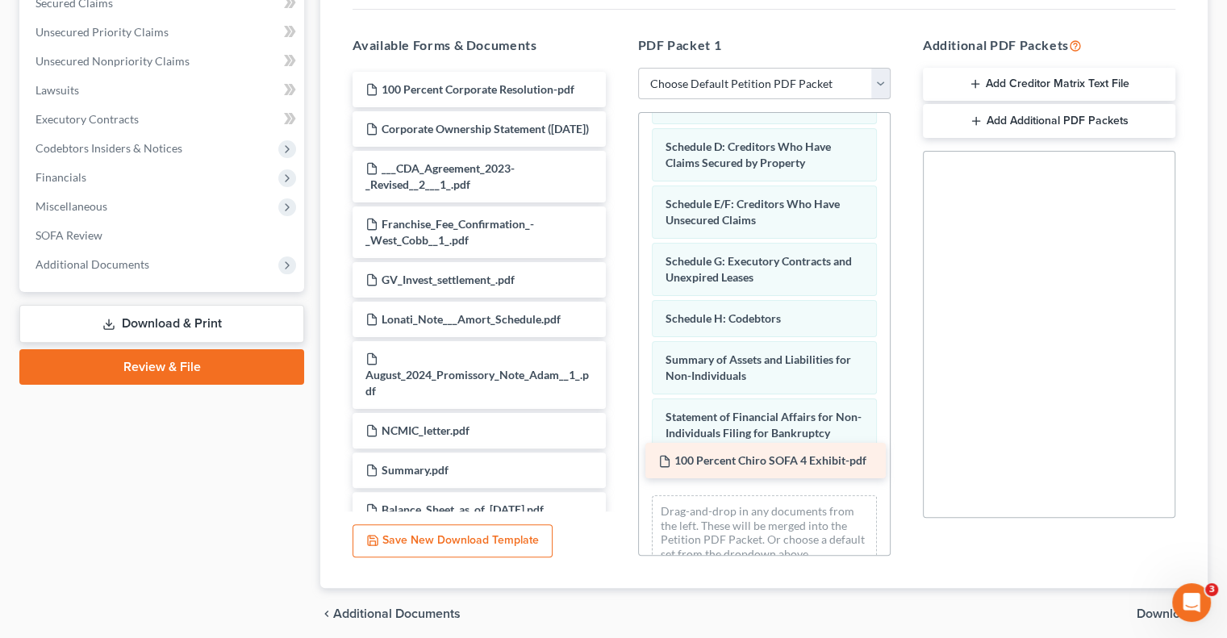
drag, startPoint x: 462, startPoint y: 62, endPoint x: 754, endPoint y: 460, distance: 493.9
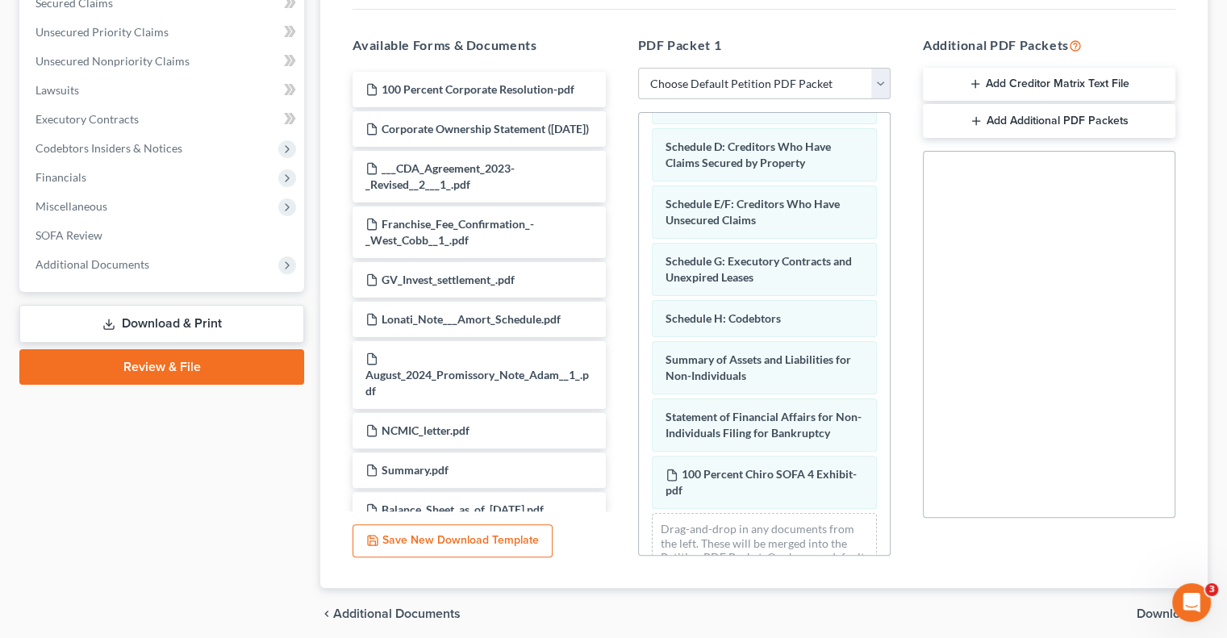
click at [1155, 607] on span "Download" at bounding box center [1165, 613] width 58 height 13
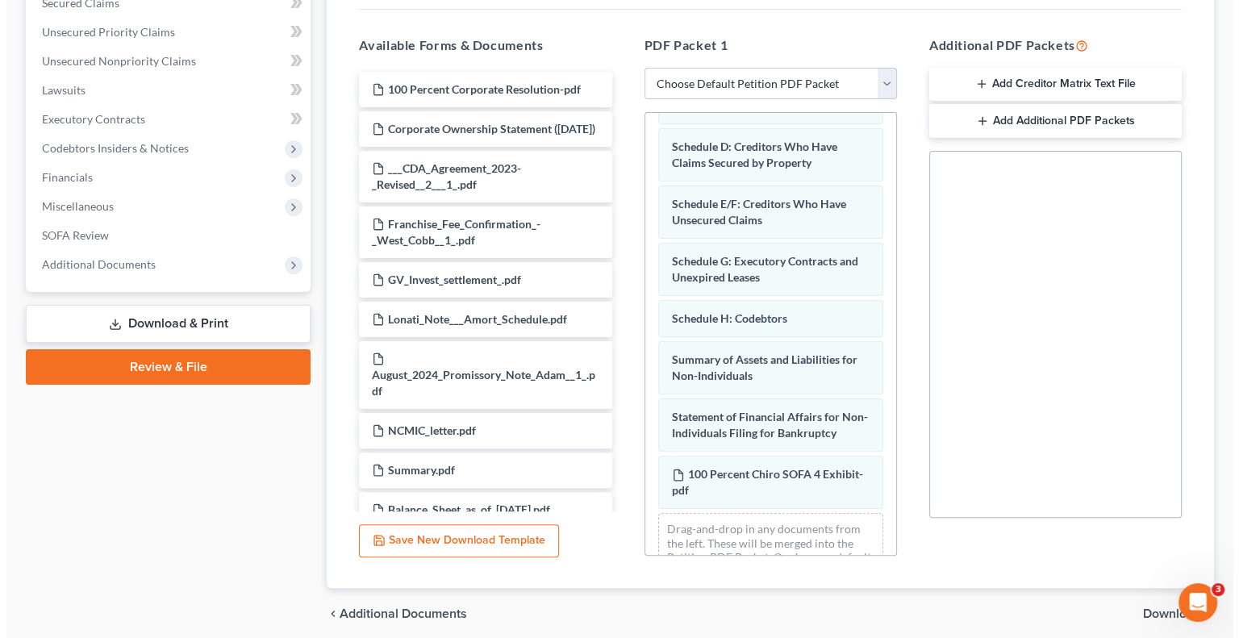
scroll to position [102, 0]
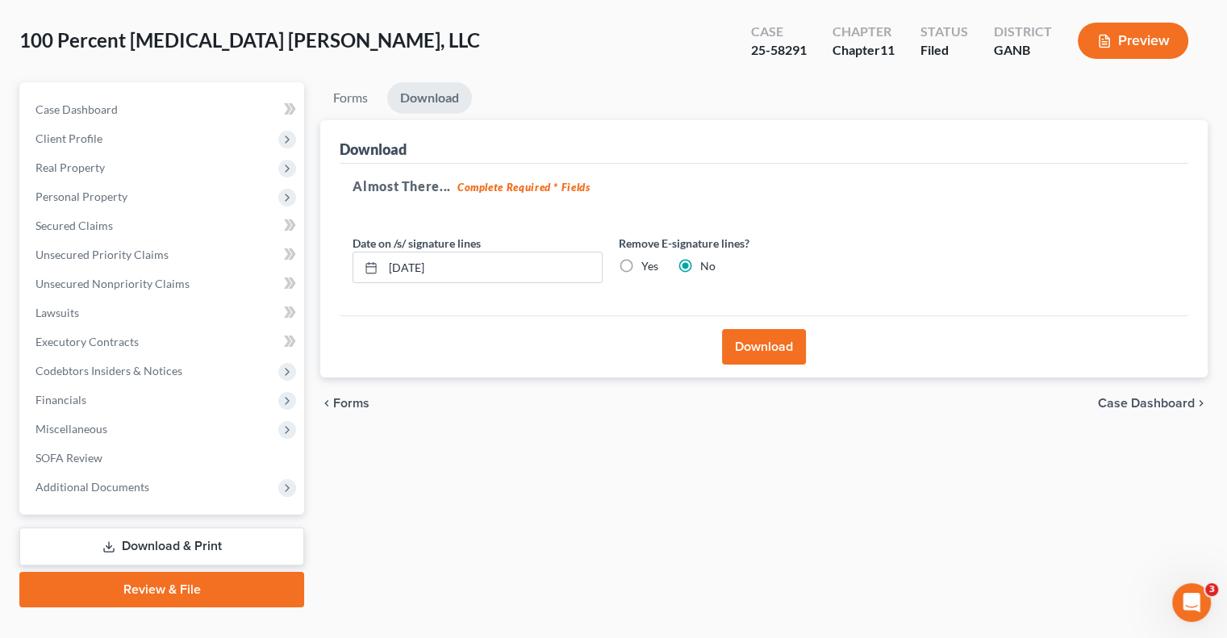
click at [641, 258] on label "Yes" at bounding box center [649, 266] width 17 height 16
click at [648, 258] on input "Yes" at bounding box center [653, 263] width 10 height 10
radio input "true"
radio input "false"
click at [764, 329] on button "Download" at bounding box center [764, 346] width 84 height 35
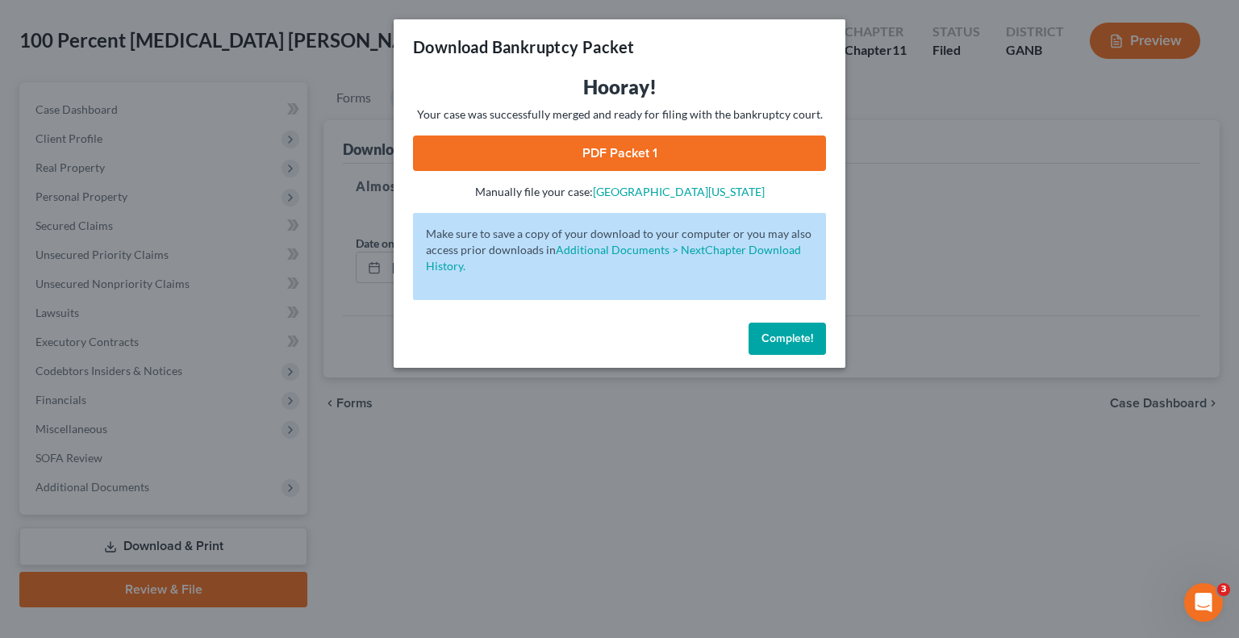
click at [648, 165] on link "PDF Packet 1" at bounding box center [619, 152] width 413 height 35
